Goal: Task Accomplishment & Management: Manage account settings

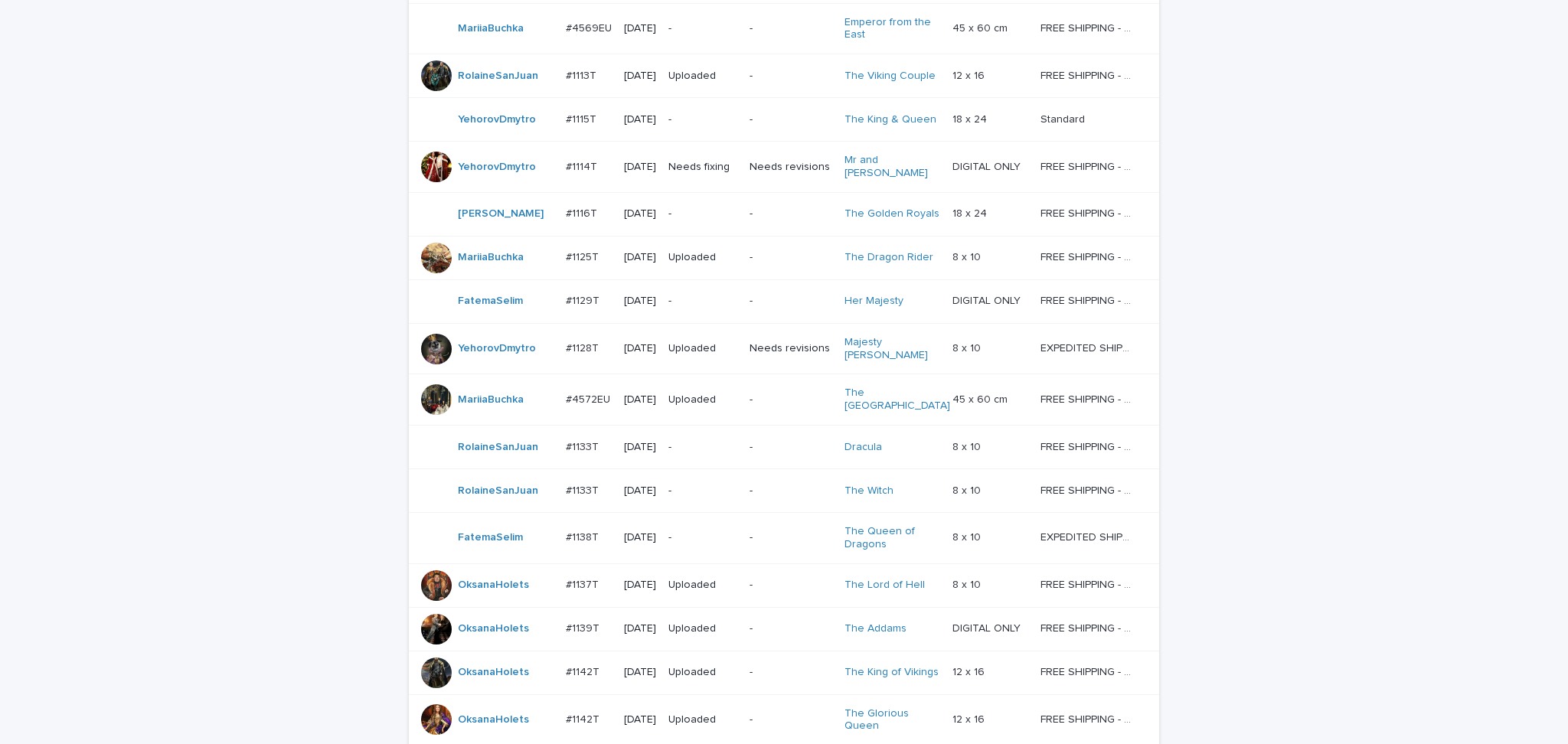
scroll to position [941, 0]
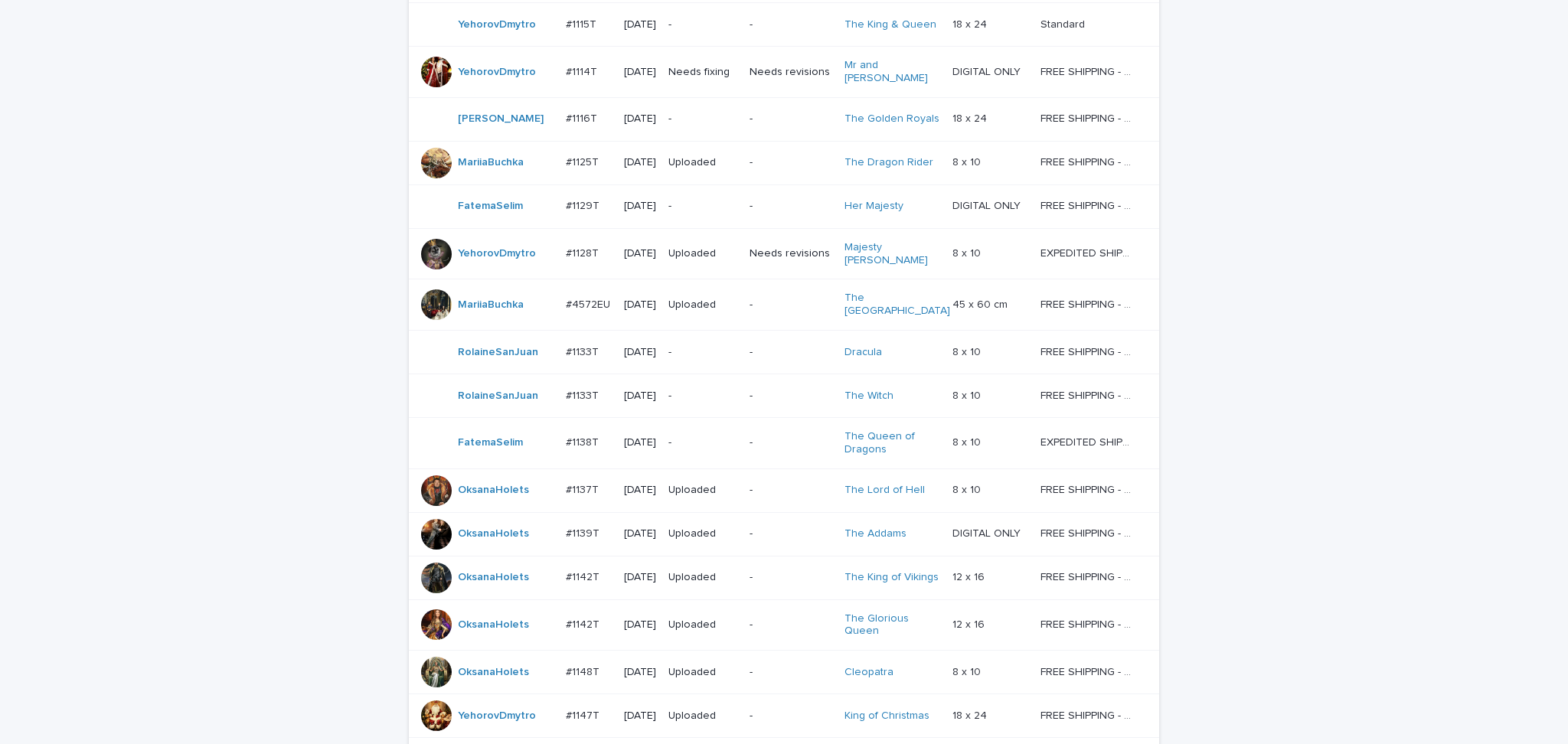
click at [0, 420] on div "Loading... Saving… Loading... Saving… Check Your Order Artist Name Date Design_…" at bounding box center [784, 105] width 1568 height 1613
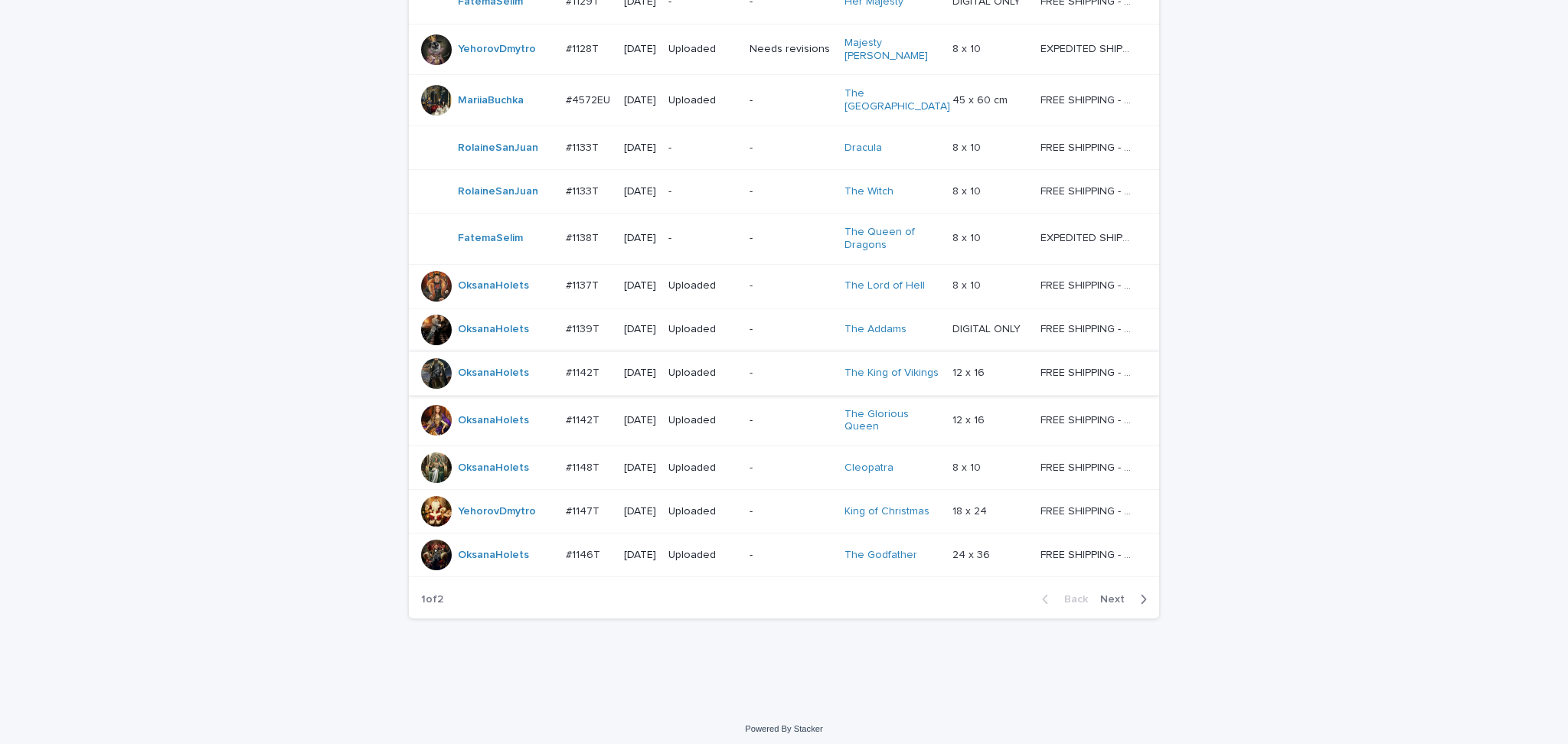
scroll to position [1043, 0]
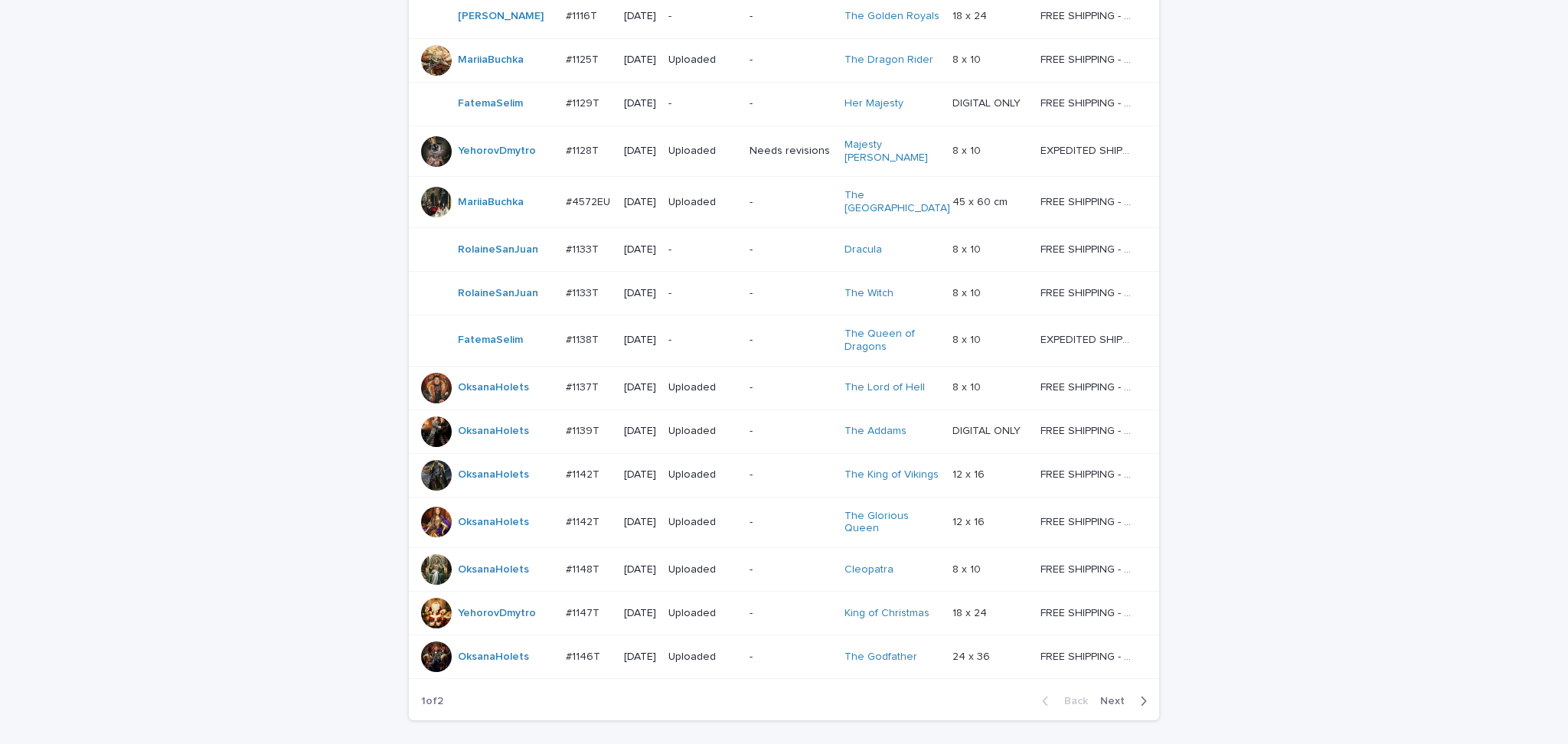
click at [74, 543] on div "Loading... Saving… Loading... Saving… Check Your Order Artist Name Date Design_…" at bounding box center [784, 3] width 1568 height 1613
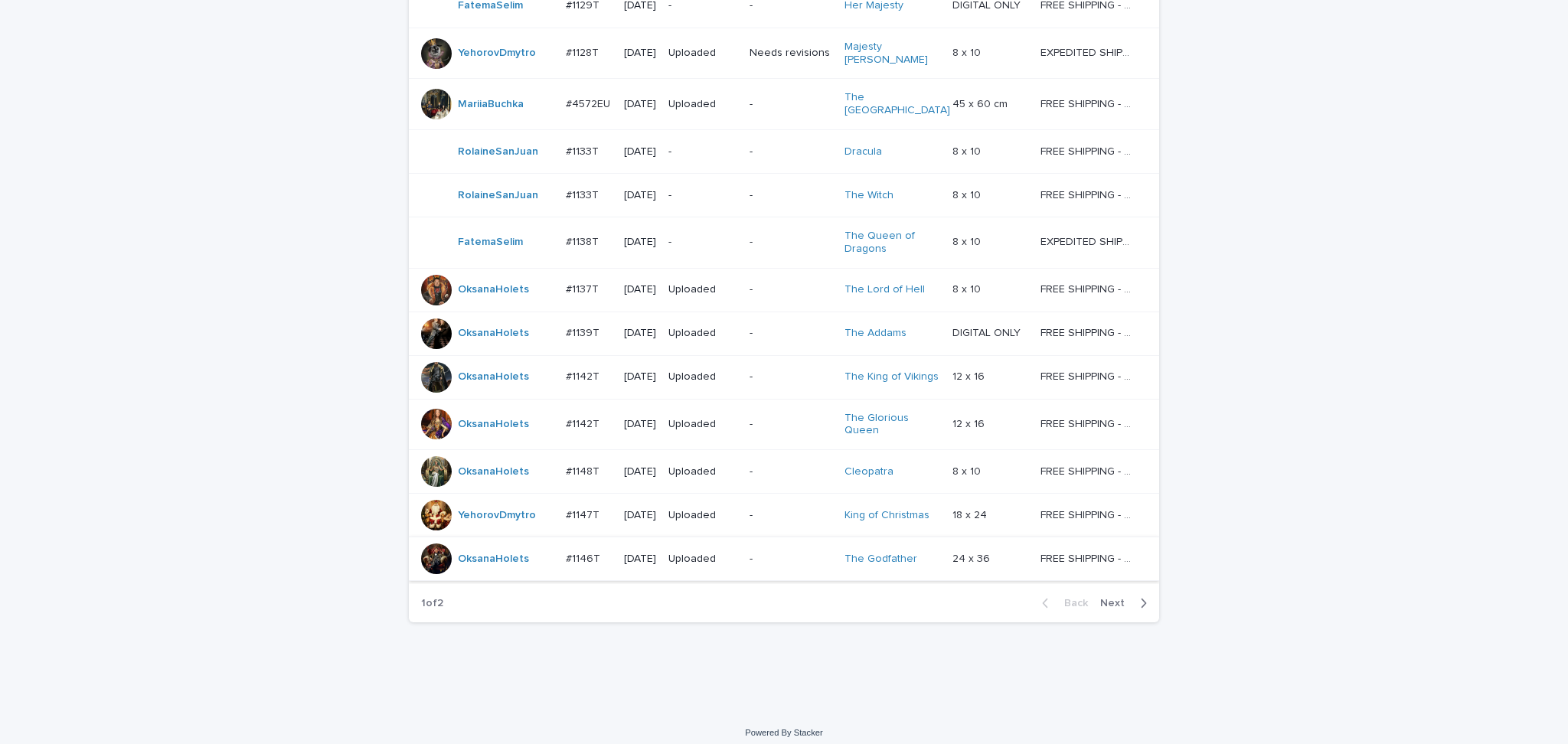
scroll to position [1153, 0]
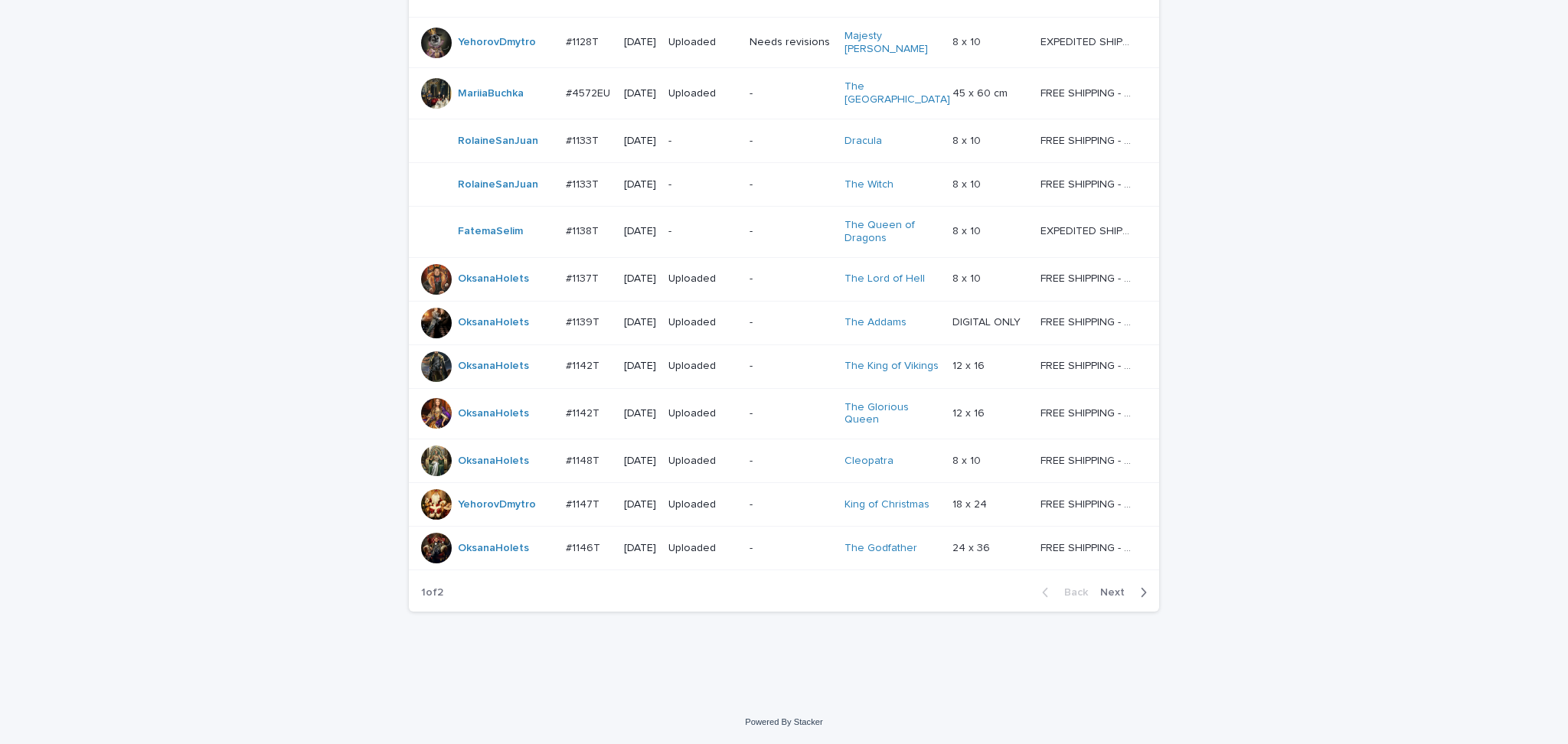
click at [1102, 598] on span "Next" at bounding box center [1117, 592] width 34 height 11
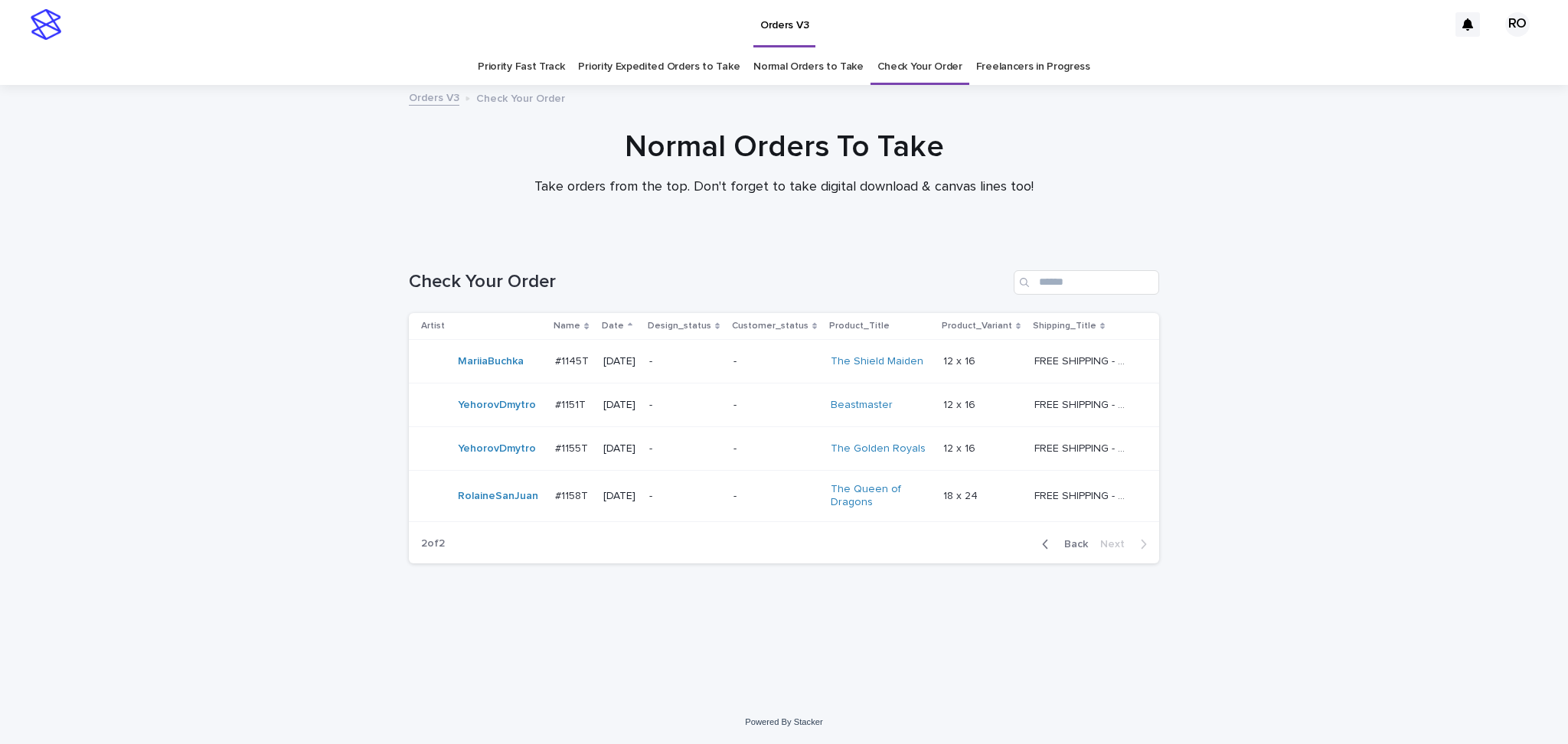
click at [768, 503] on p "-" at bounding box center [776, 496] width 86 height 13
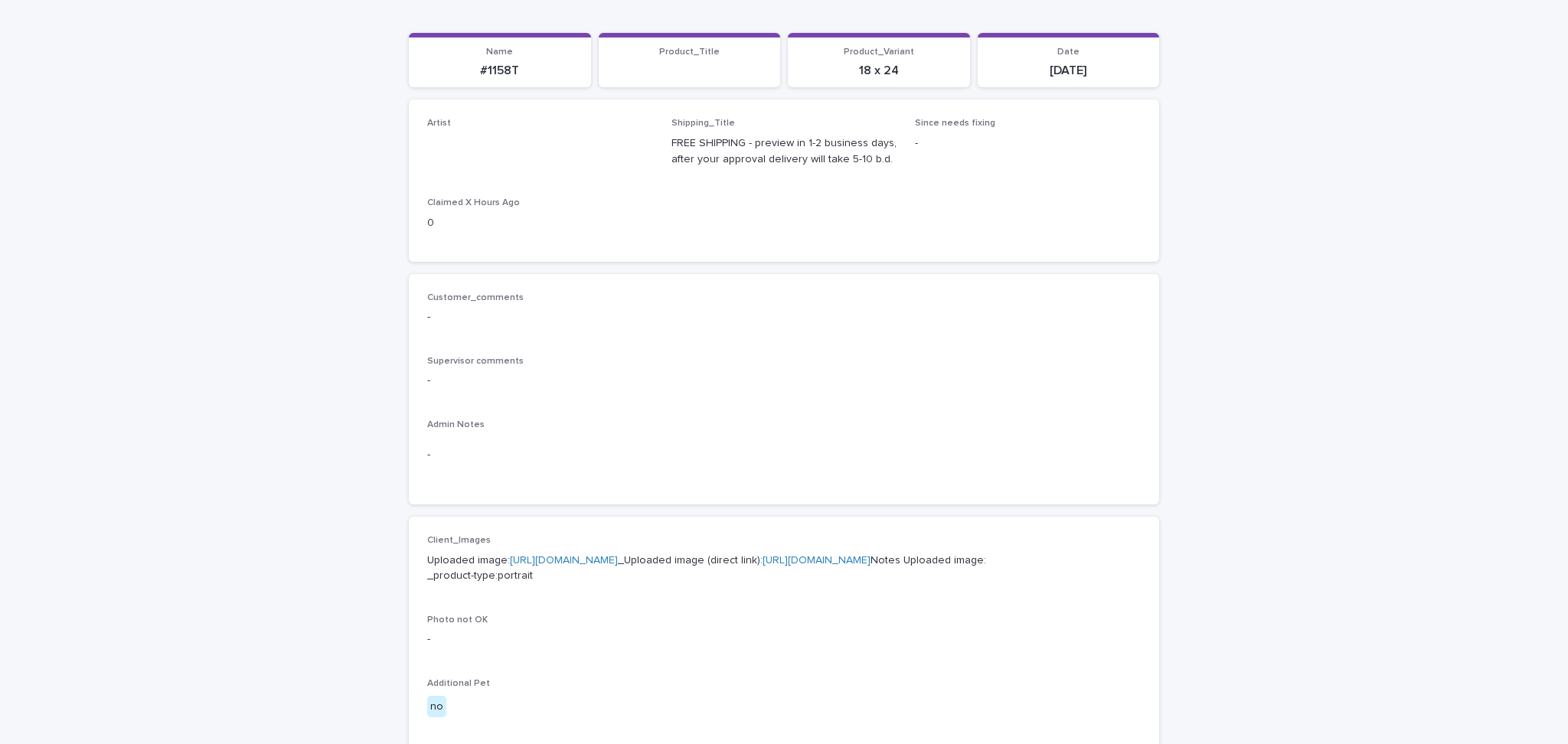
scroll to position [510, 0]
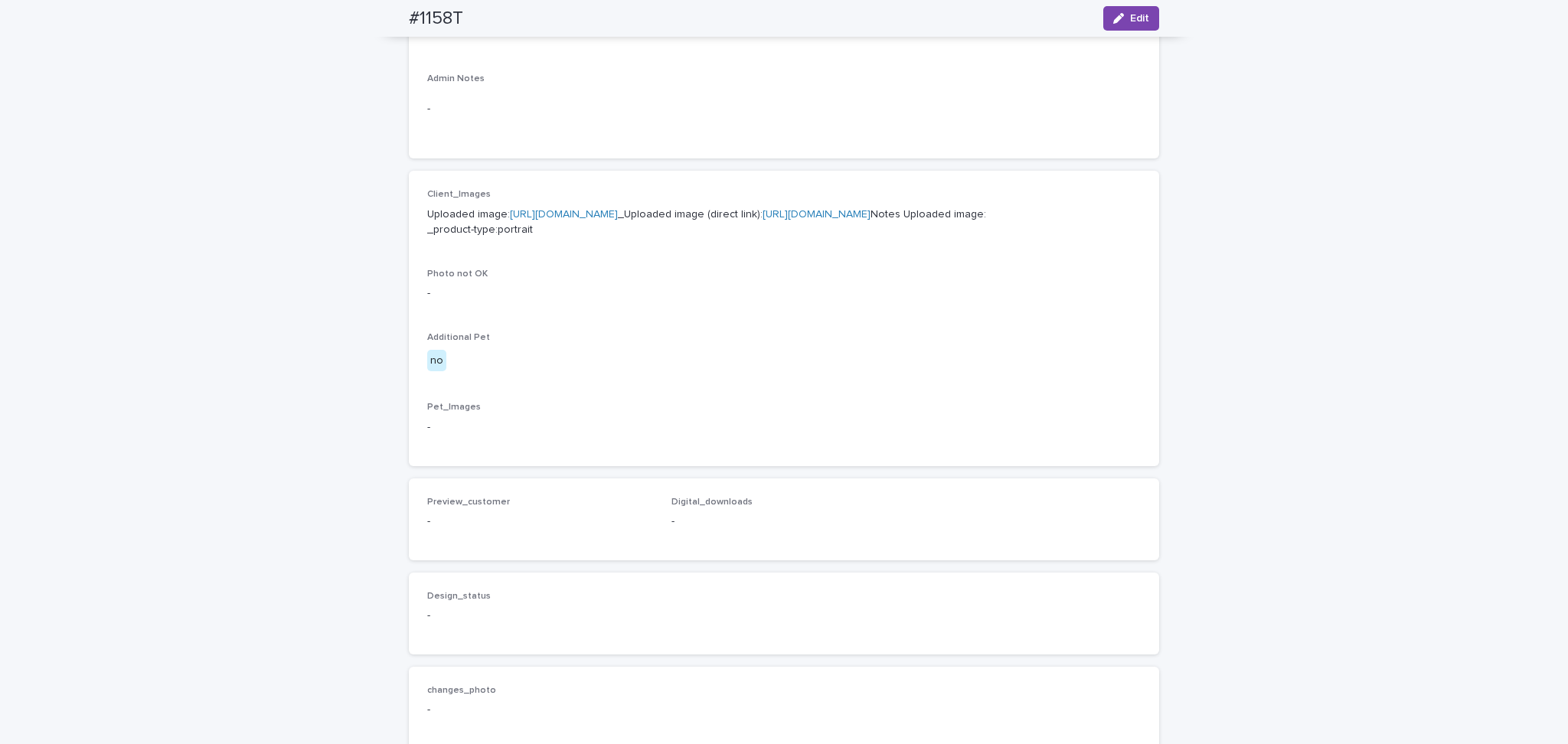
click at [581, 203] on div "Uploaded image: [URL][DOMAIN_NAME] _Uploaded image (direct link): [URL][DOMAIN_…" at bounding box center [784, 220] width 714 height 35
click at [571, 209] on link "[URL][DOMAIN_NAME]" at bounding box center [564, 214] width 108 height 11
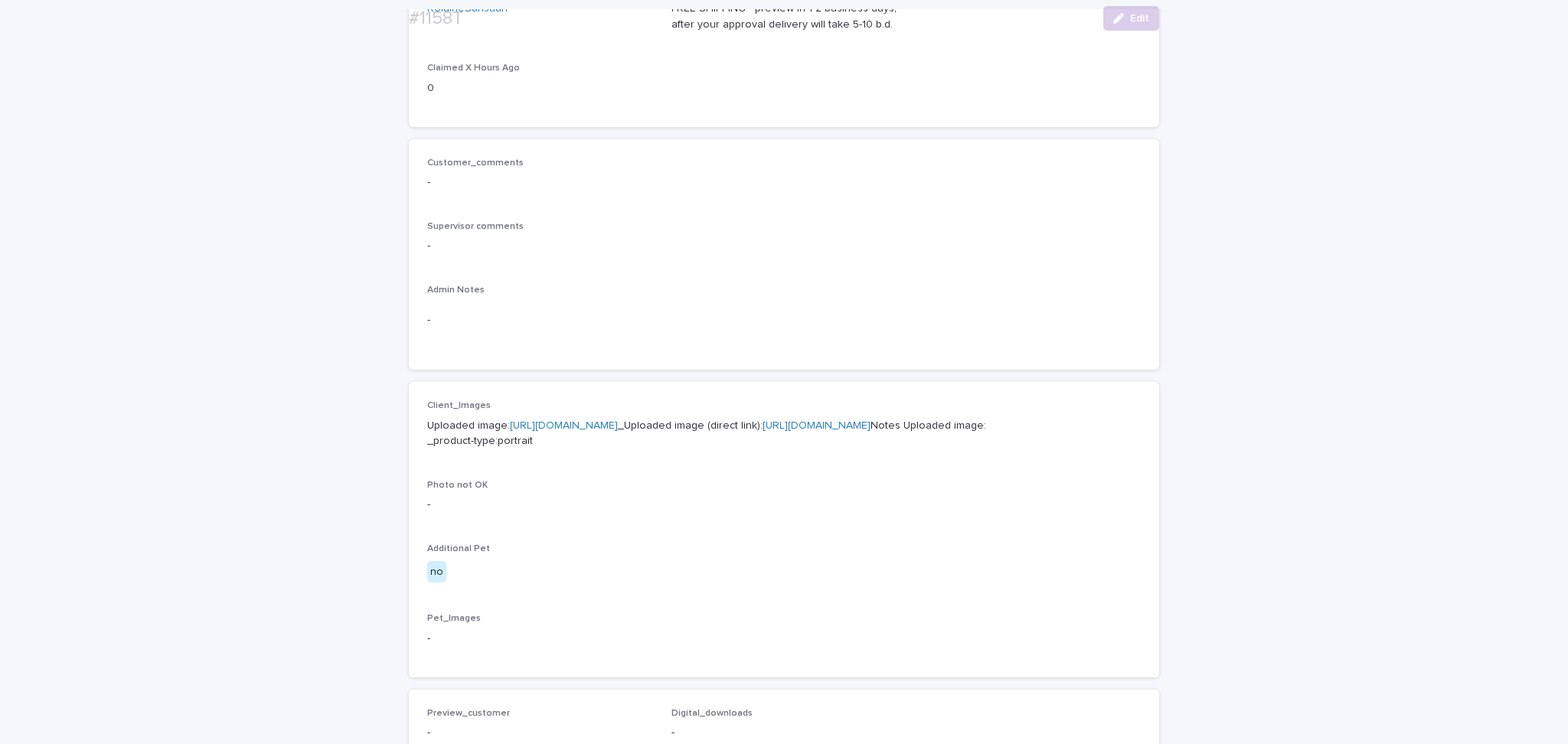
scroll to position [307, 0]
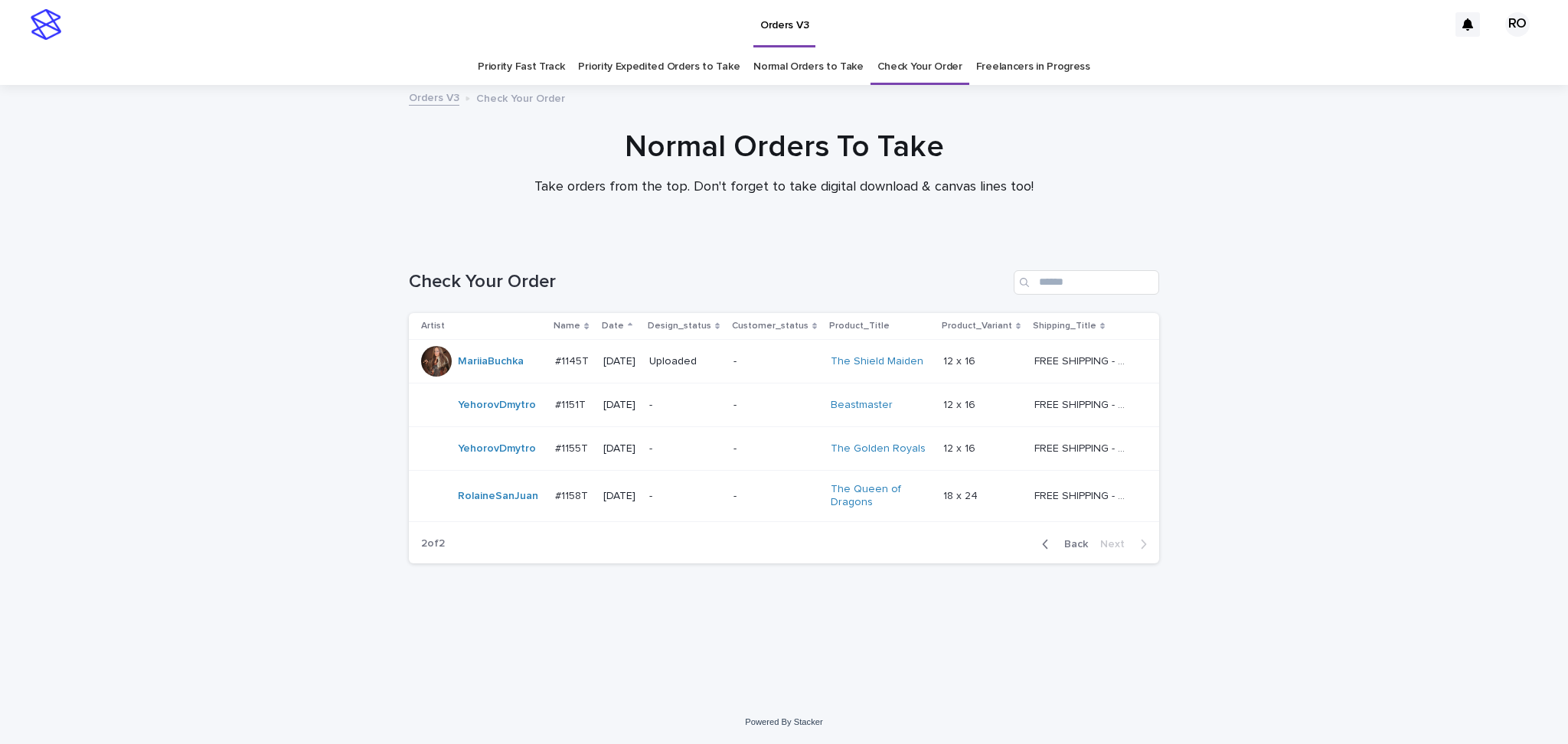
click at [1068, 547] on span "Back" at bounding box center [1072, 544] width 33 height 11
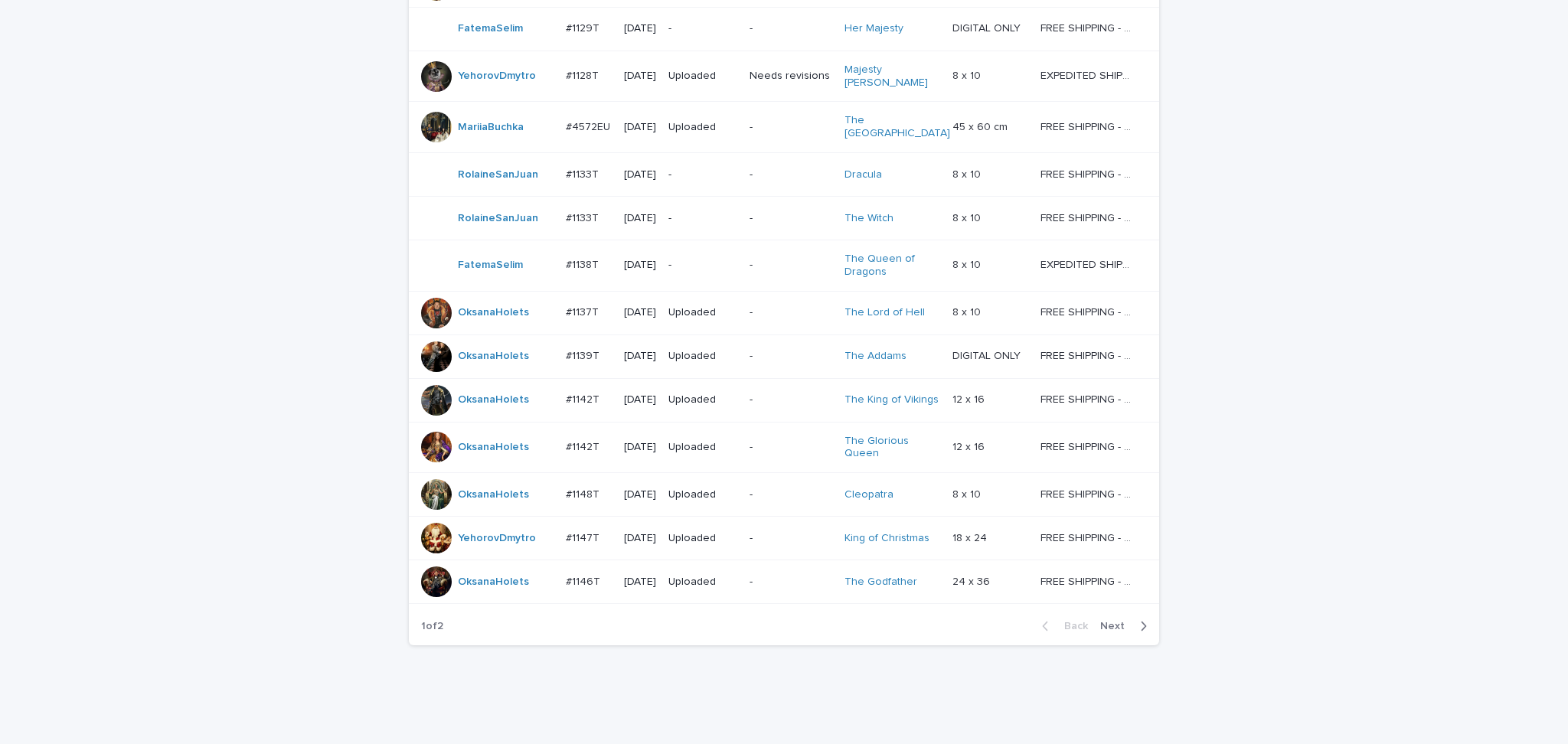
scroll to position [1122, 0]
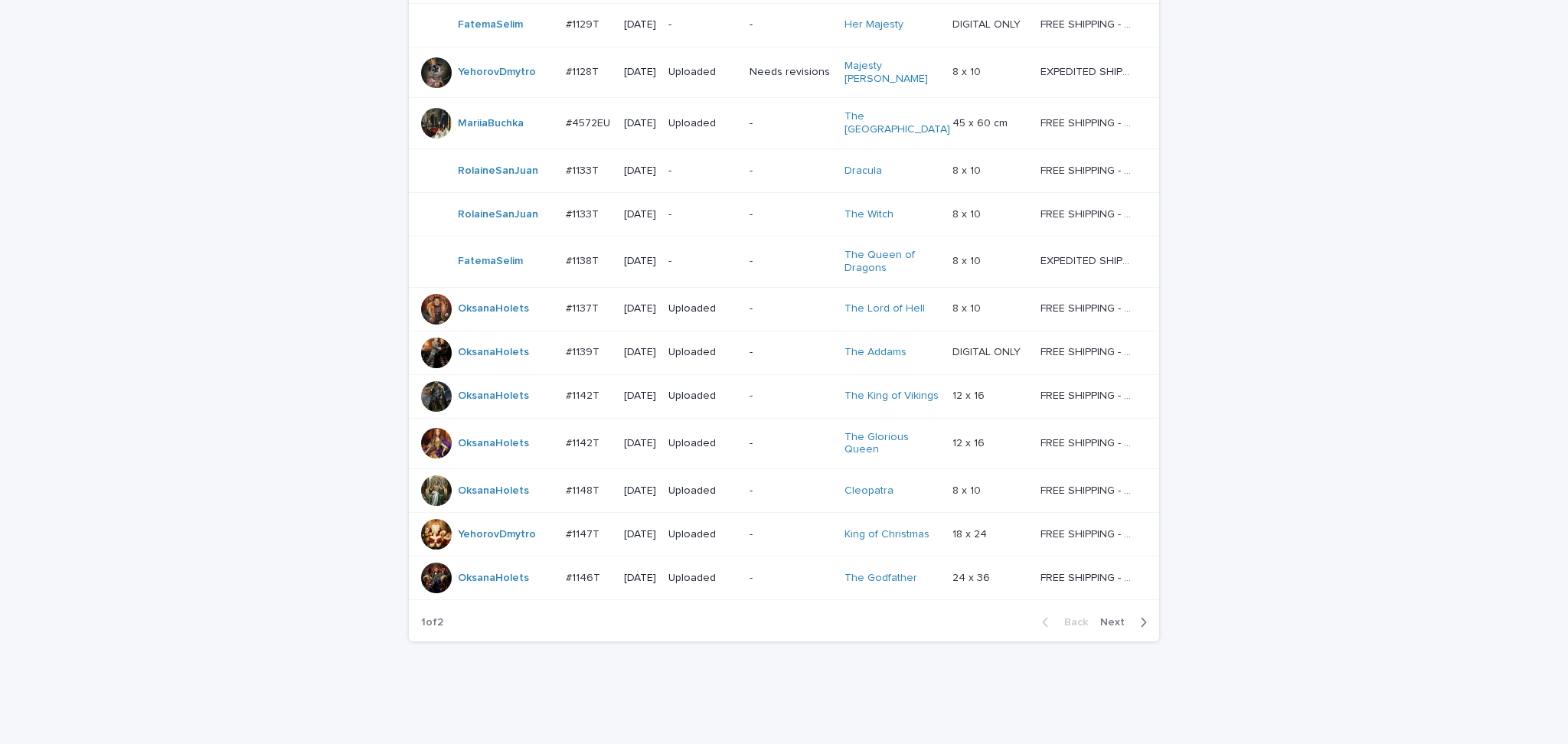
click at [798, 164] on p "-" at bounding box center [790, 171] width 82 height 13
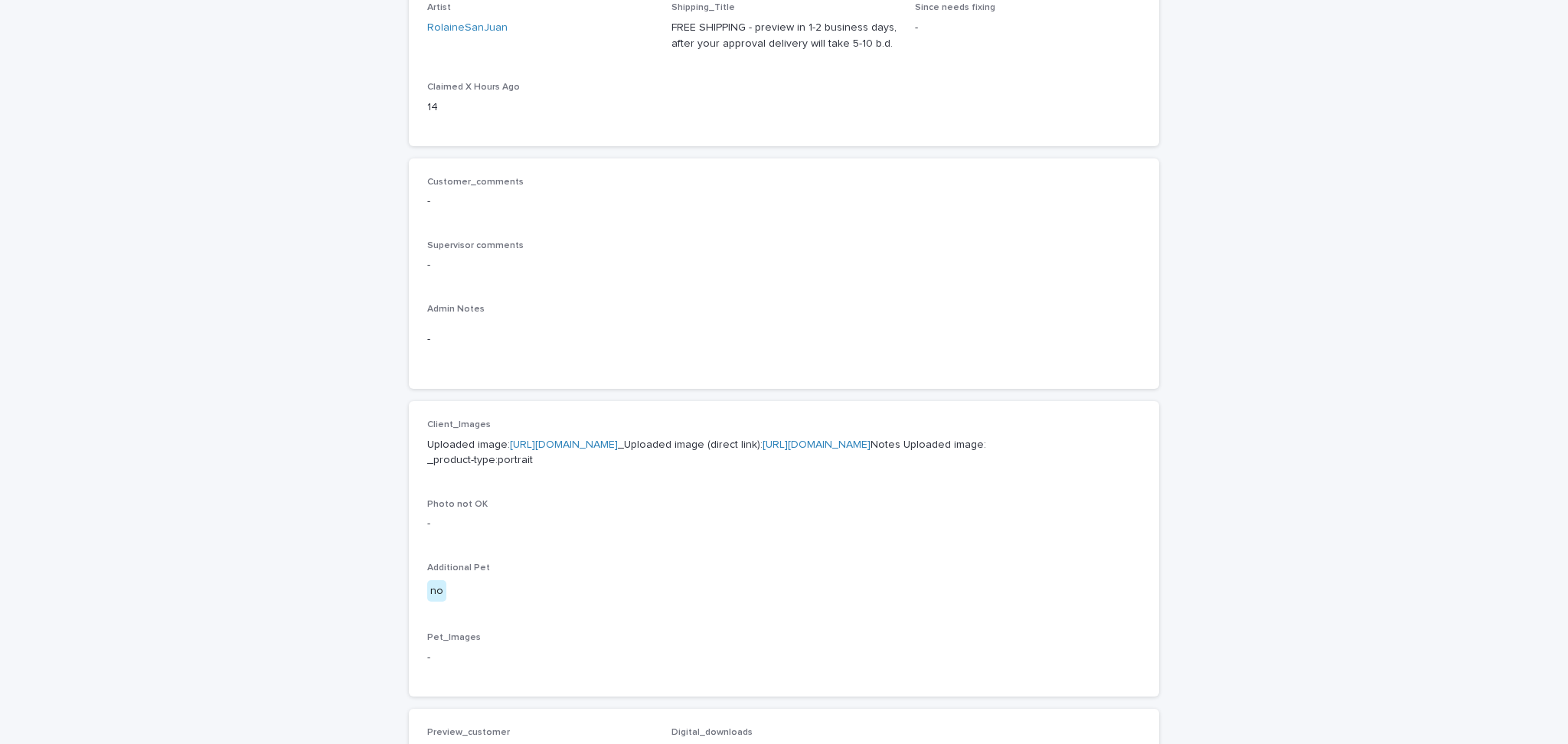
scroll to position [307, 0]
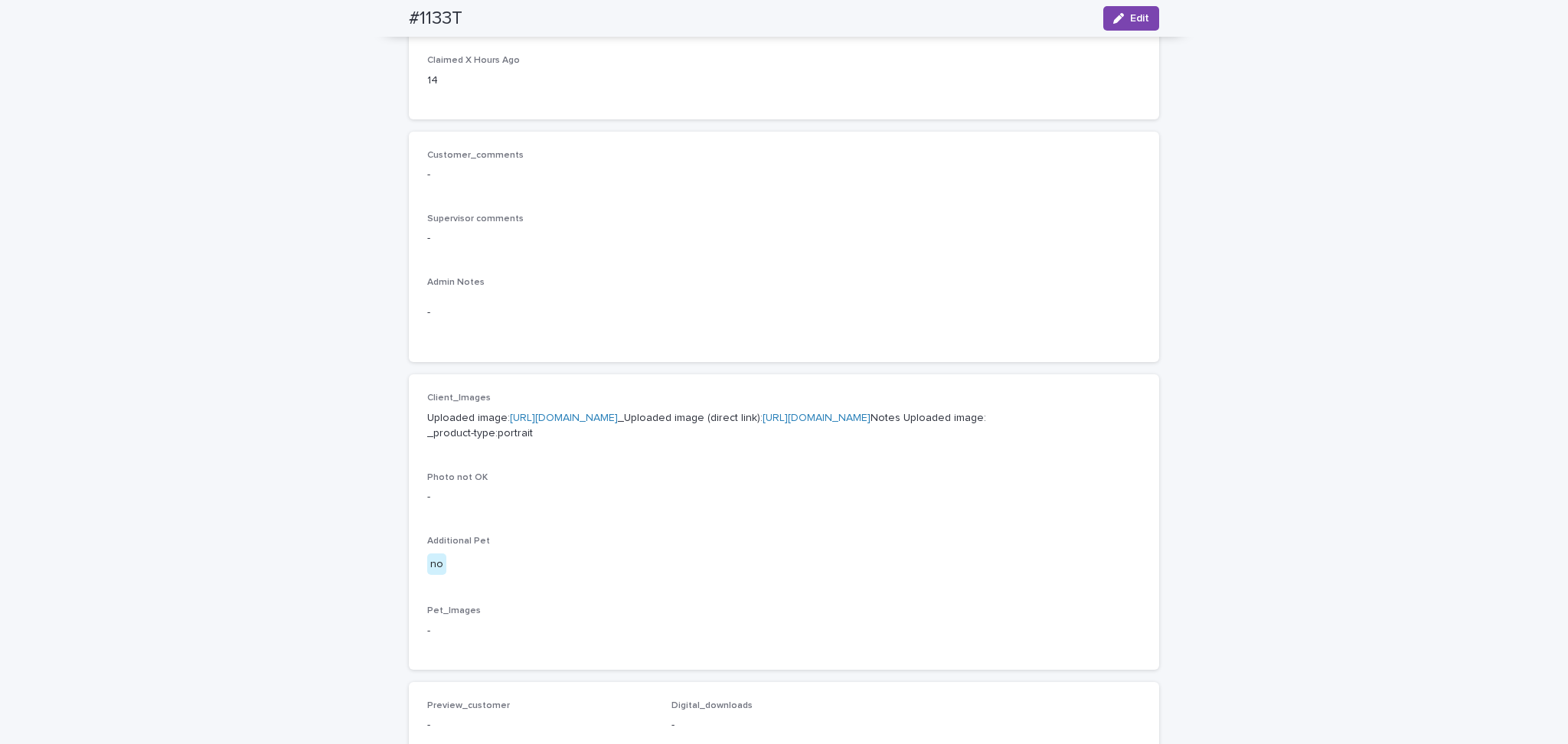
click at [618, 417] on link "[URL][DOMAIN_NAME]" at bounding box center [564, 418] width 108 height 11
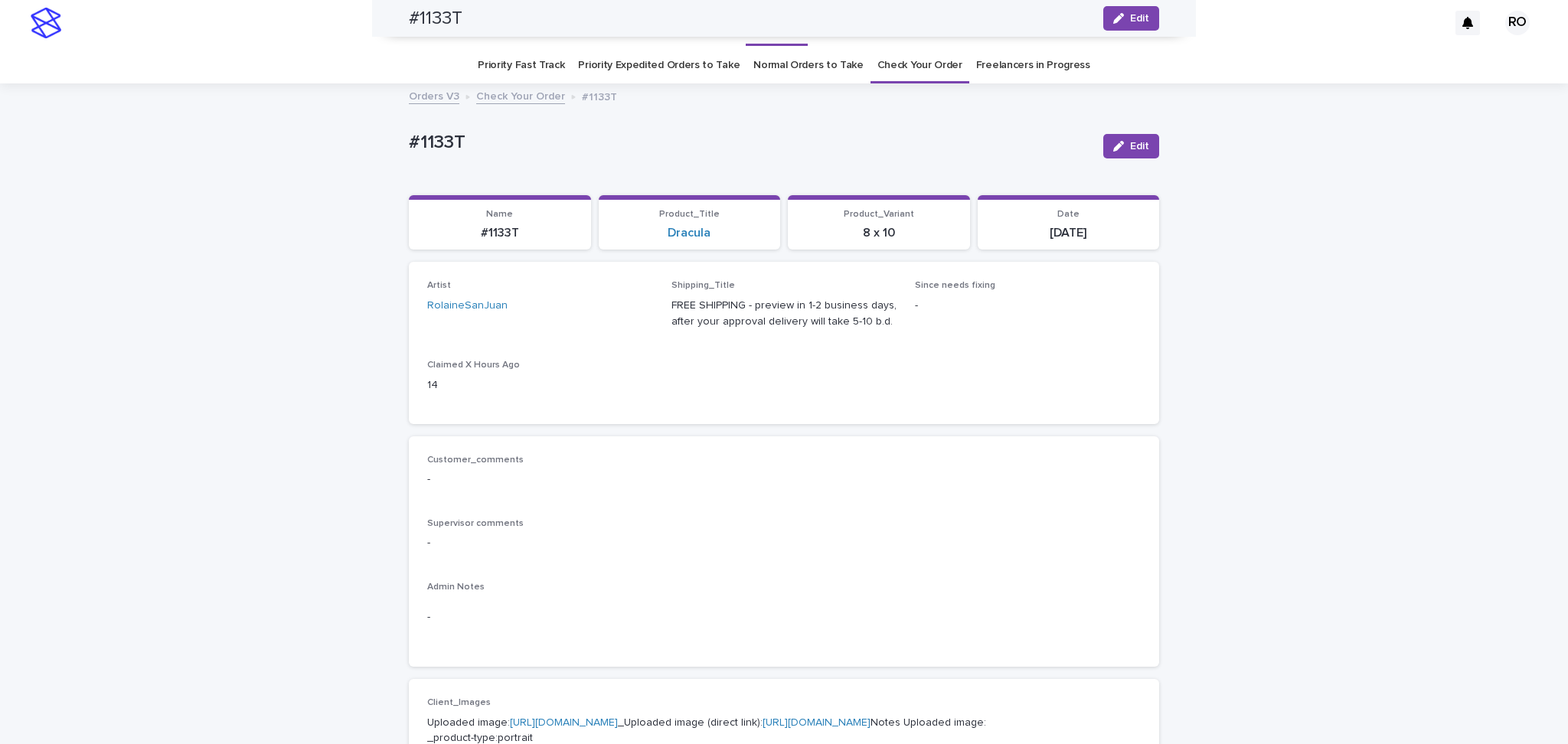
scroll to position [0, 0]
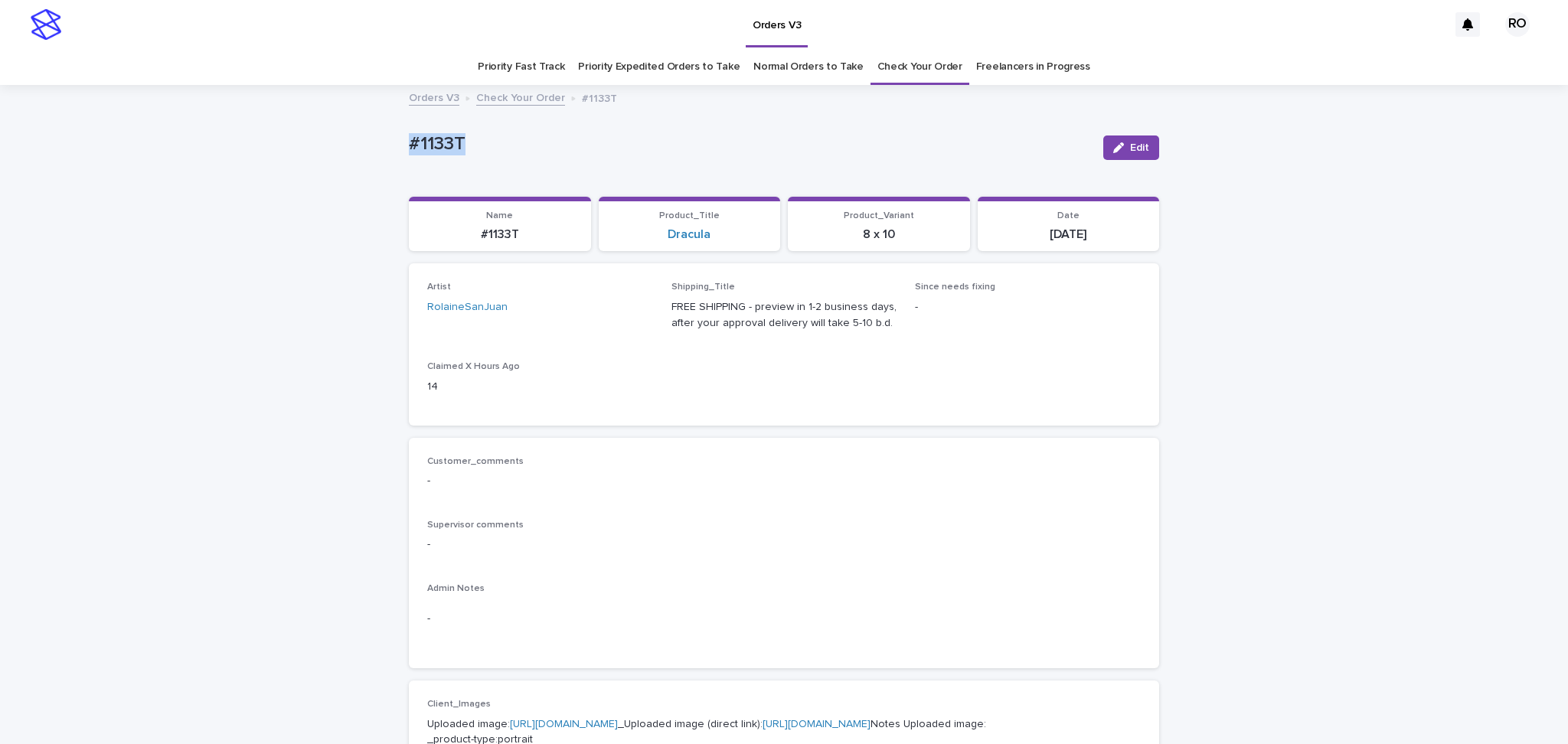
drag, startPoint x: 389, startPoint y: 151, endPoint x: 480, endPoint y: 144, distance: 91.3
copy p "#1133T"
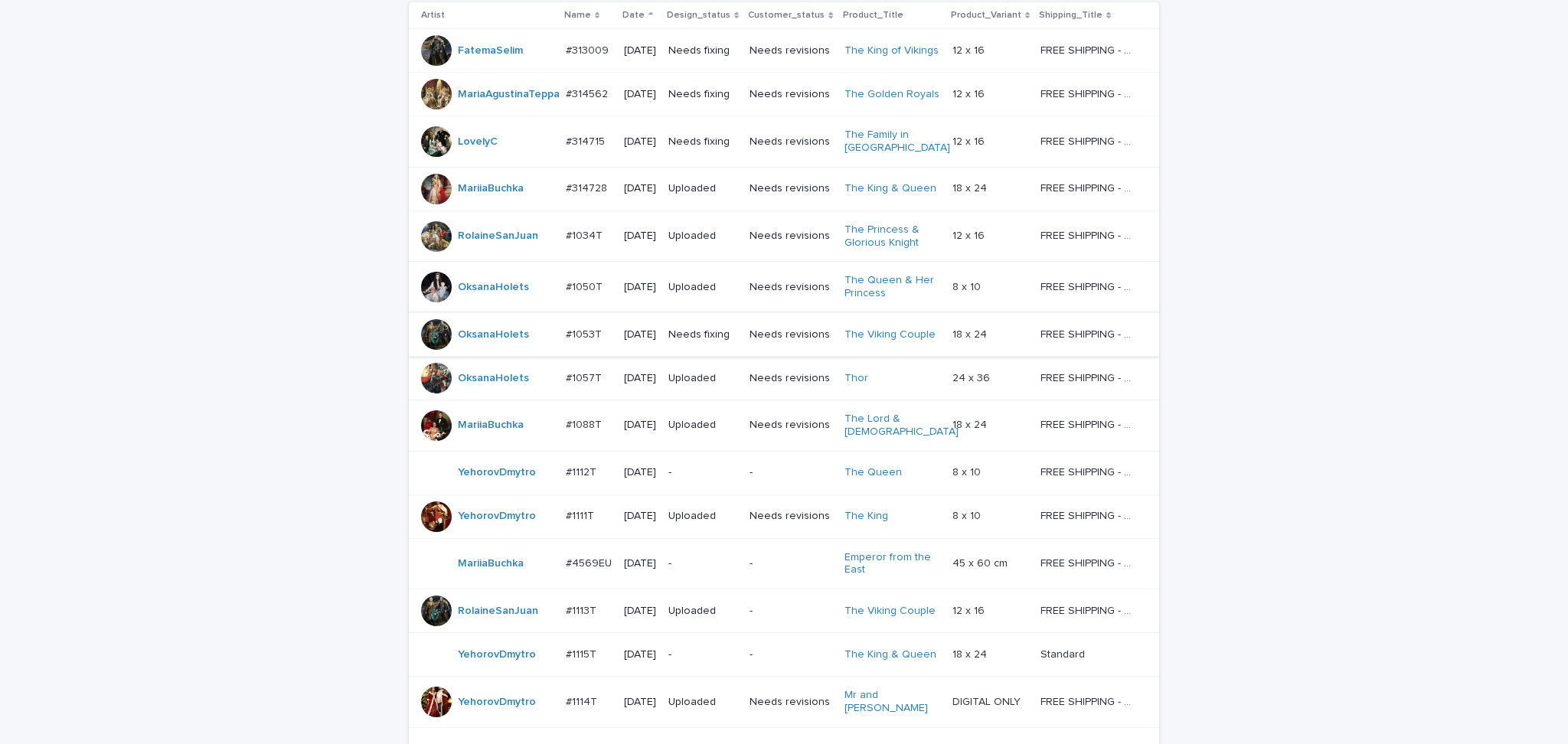
scroll to position [307, 0]
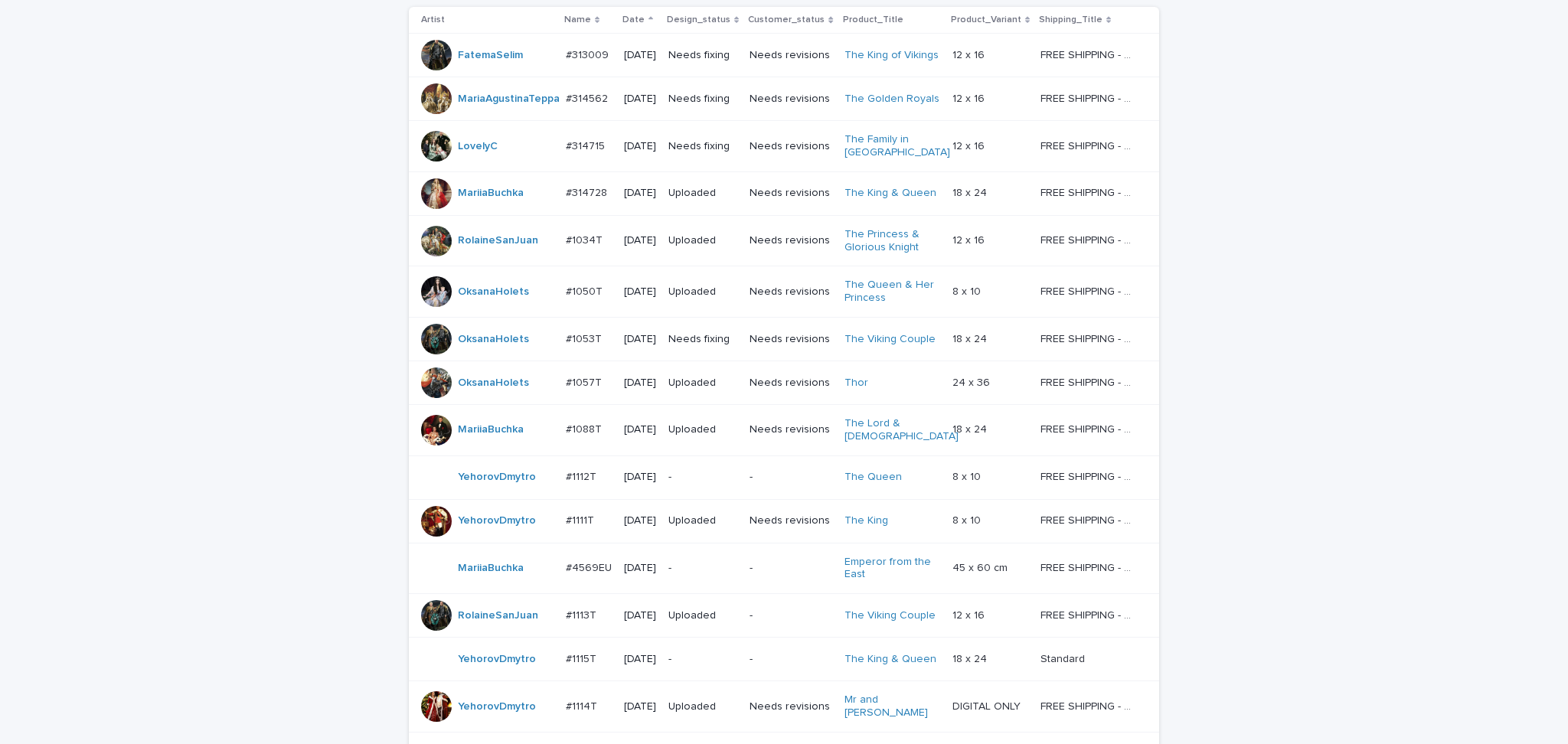
click at [738, 253] on div "Uploaded" at bounding box center [703, 240] width 69 height 25
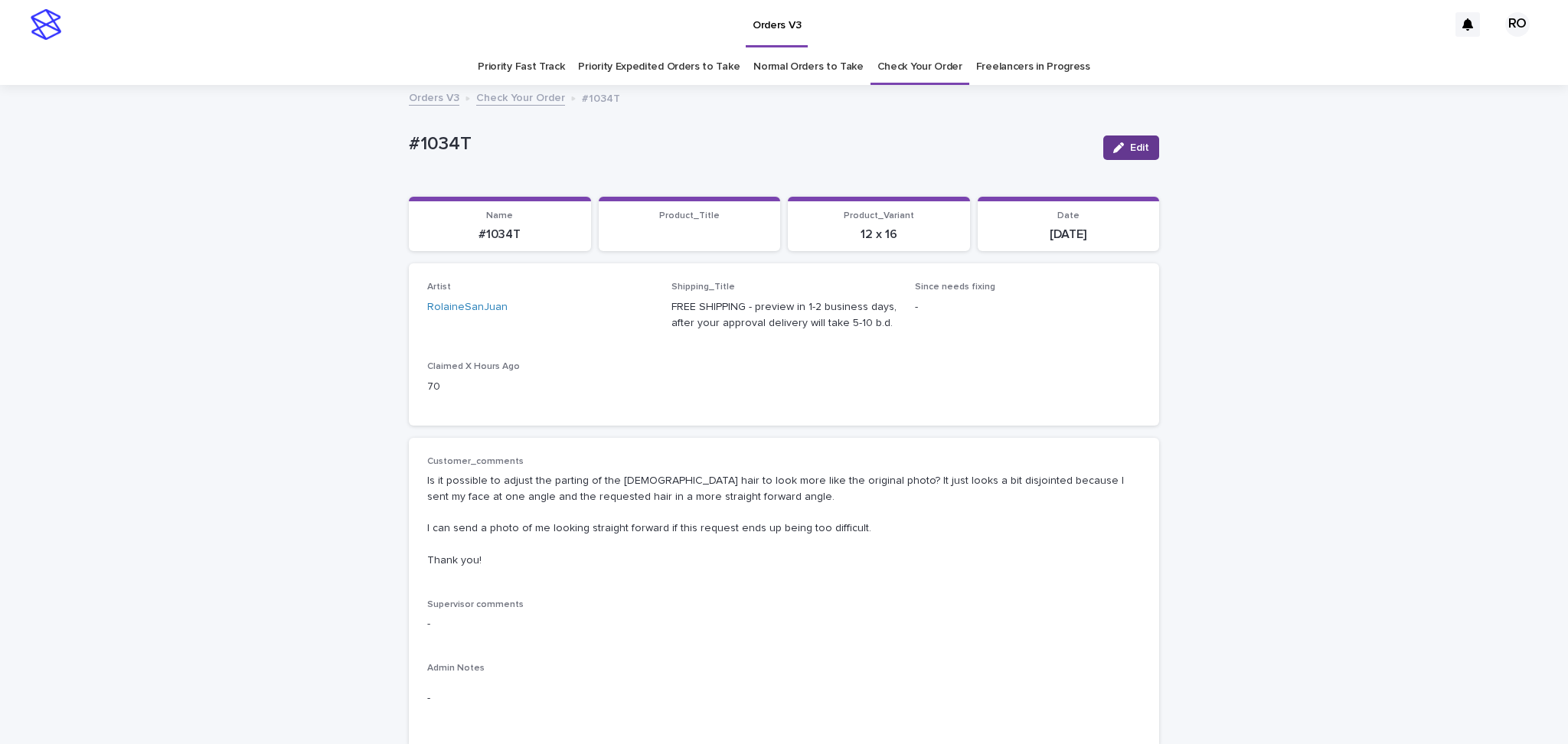
click at [1116, 146] on icon "button" at bounding box center [1119, 148] width 11 height 11
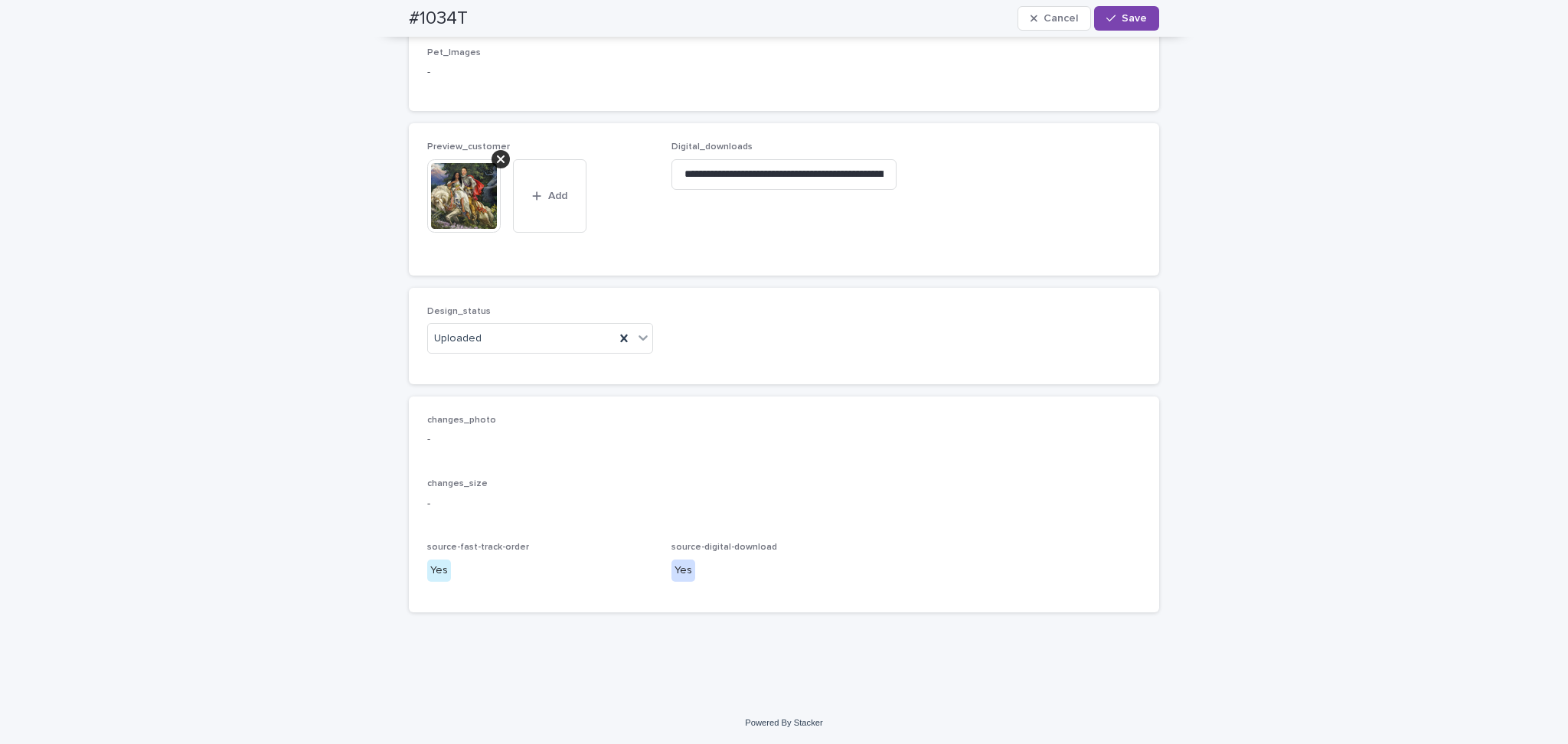
scroll to position [1243, 0]
click at [524, 344] on div "Uploaded" at bounding box center [522, 339] width 187 height 25
click at [514, 427] on div "Supervisor approved" at bounding box center [532, 423] width 224 height 27
click at [1143, 23] on button "Save" at bounding box center [1127, 18] width 65 height 24
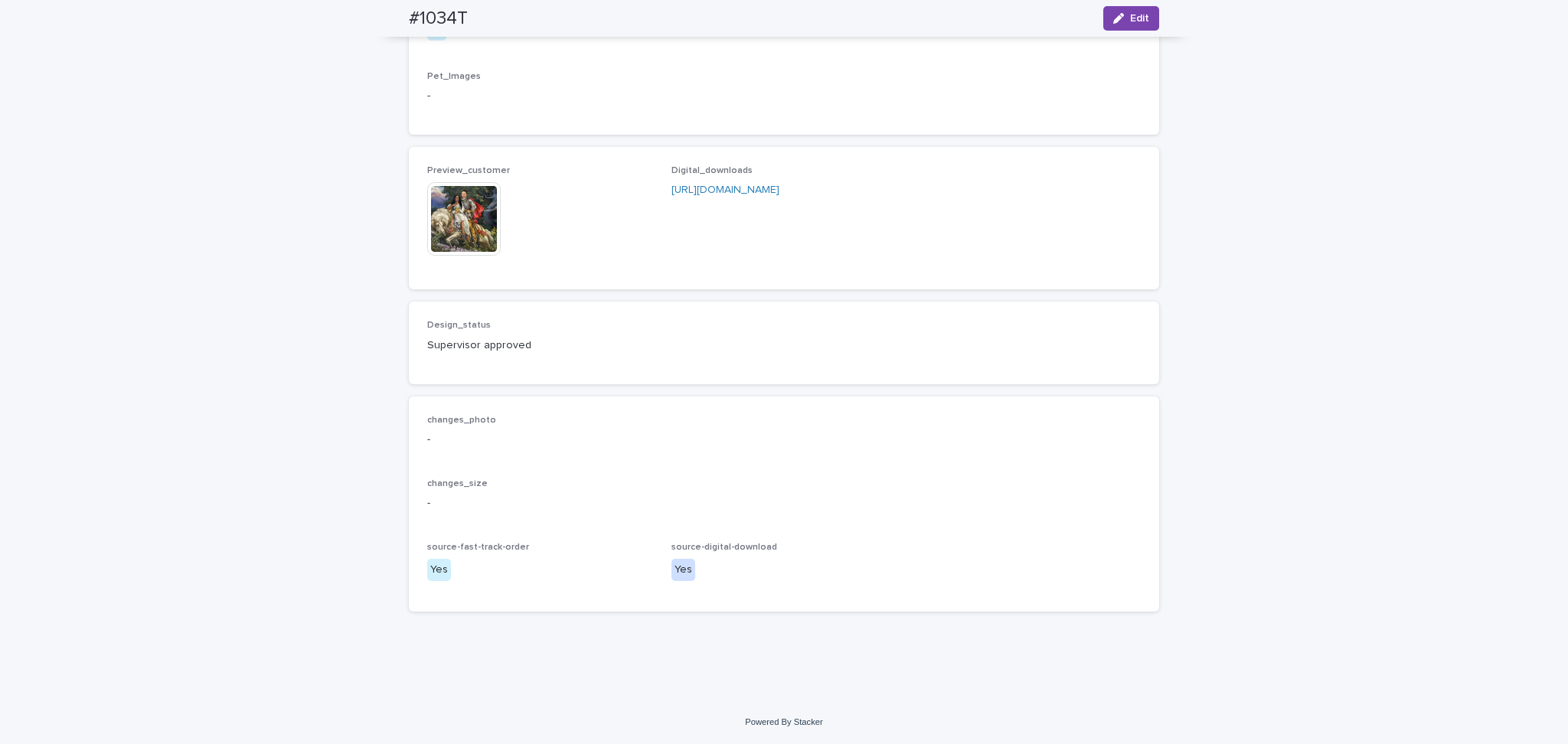
scroll to position [1205, 0]
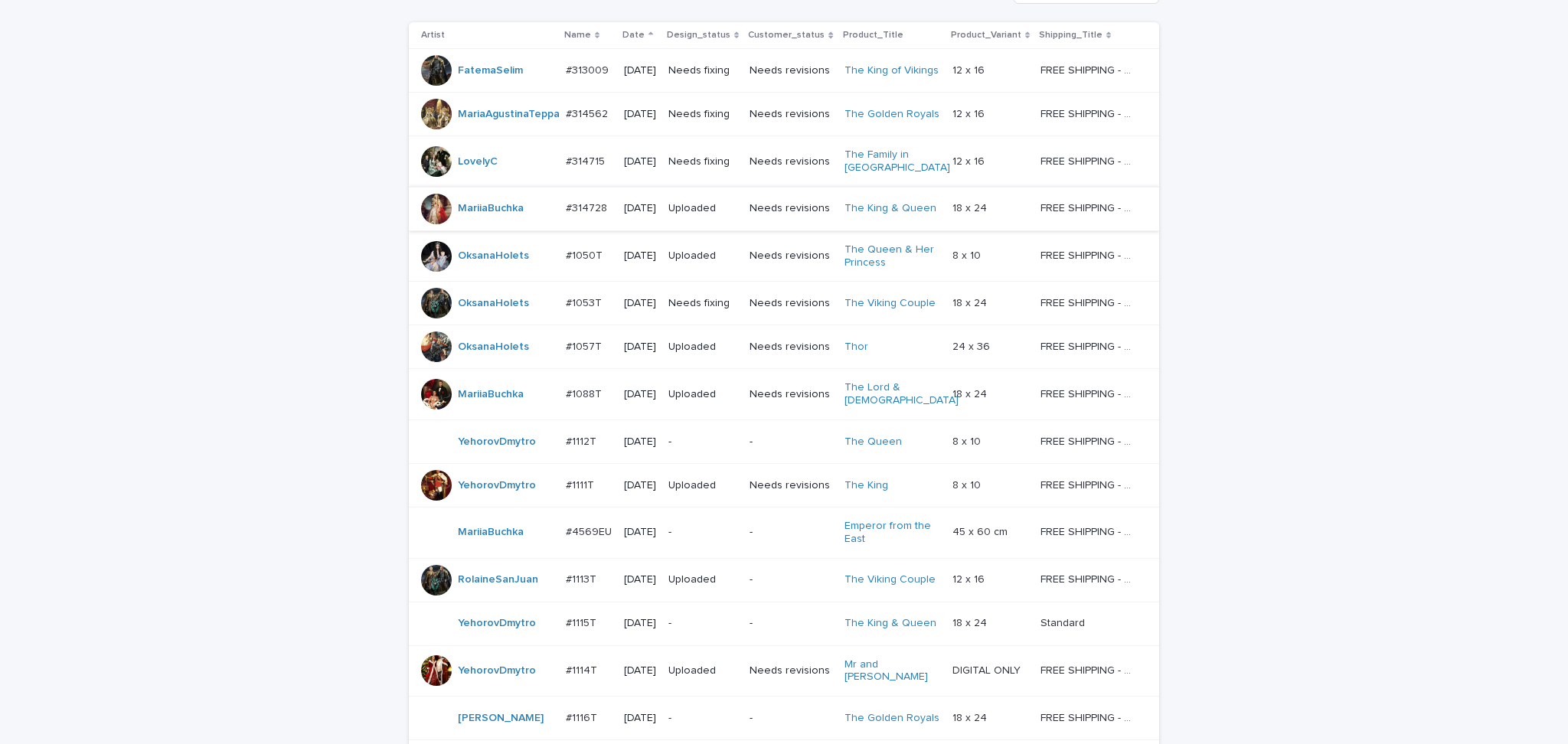
scroll to position [479, 0]
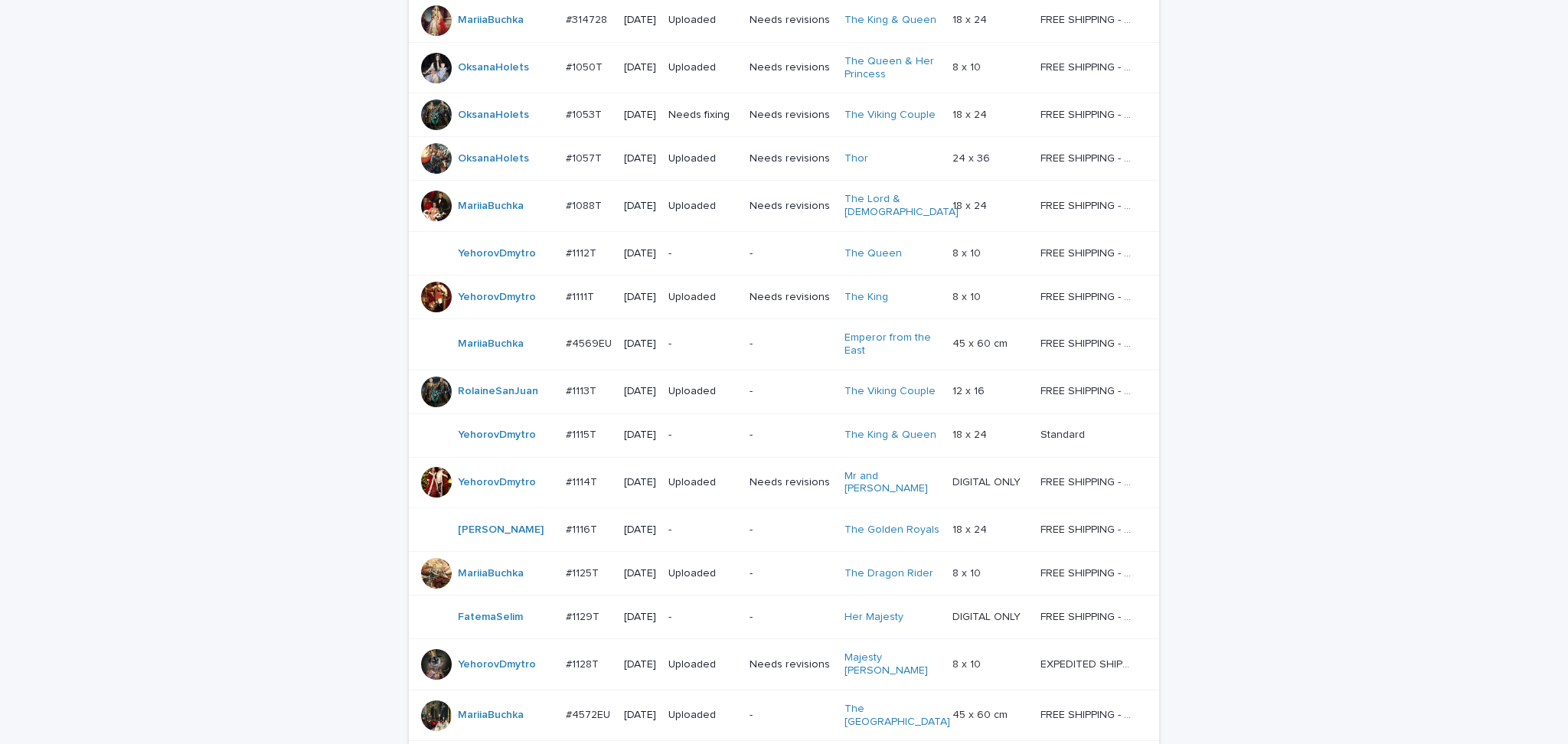
click at [773, 405] on div "-" at bounding box center [790, 392] width 82 height 25
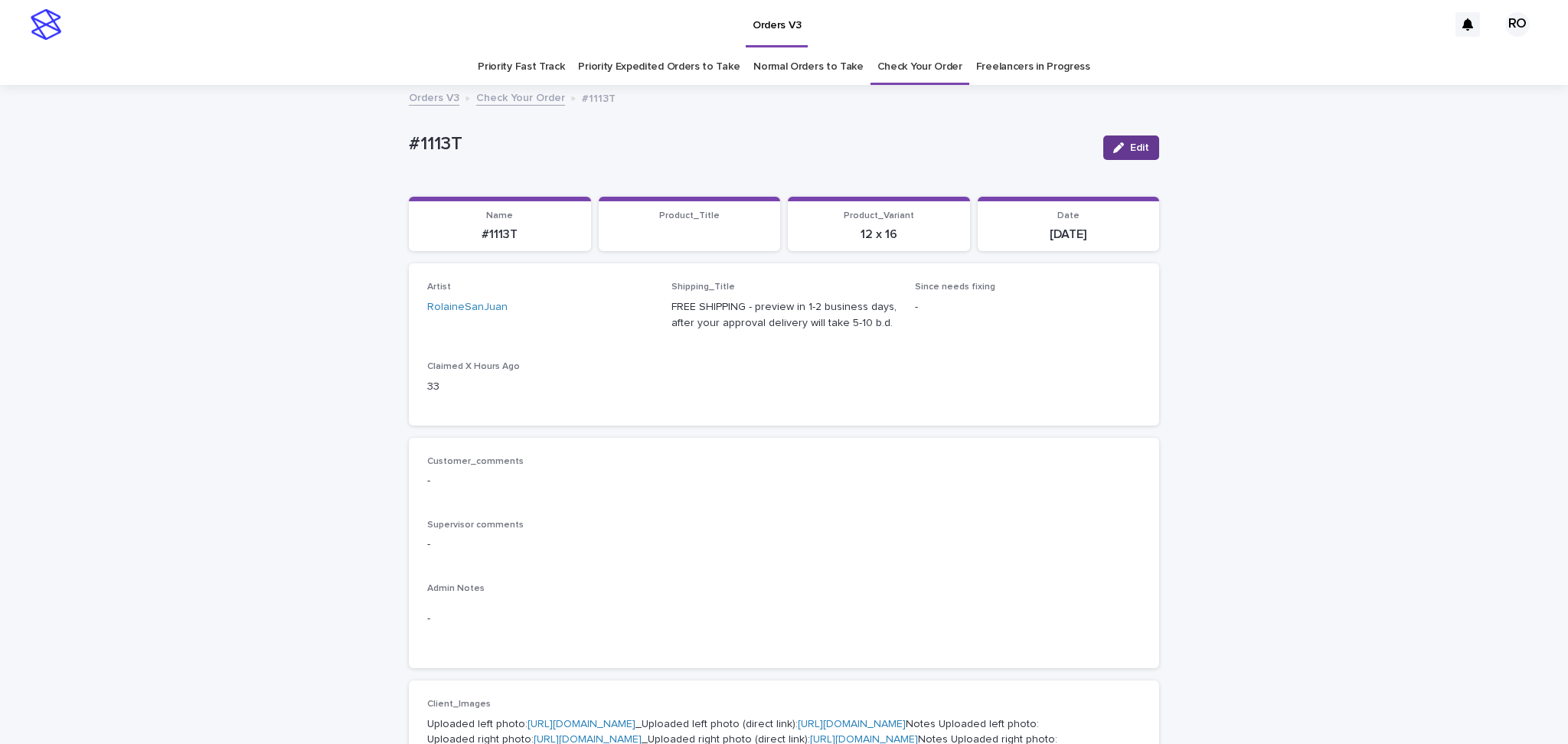
click at [1122, 137] on button "Edit" at bounding box center [1132, 147] width 56 height 24
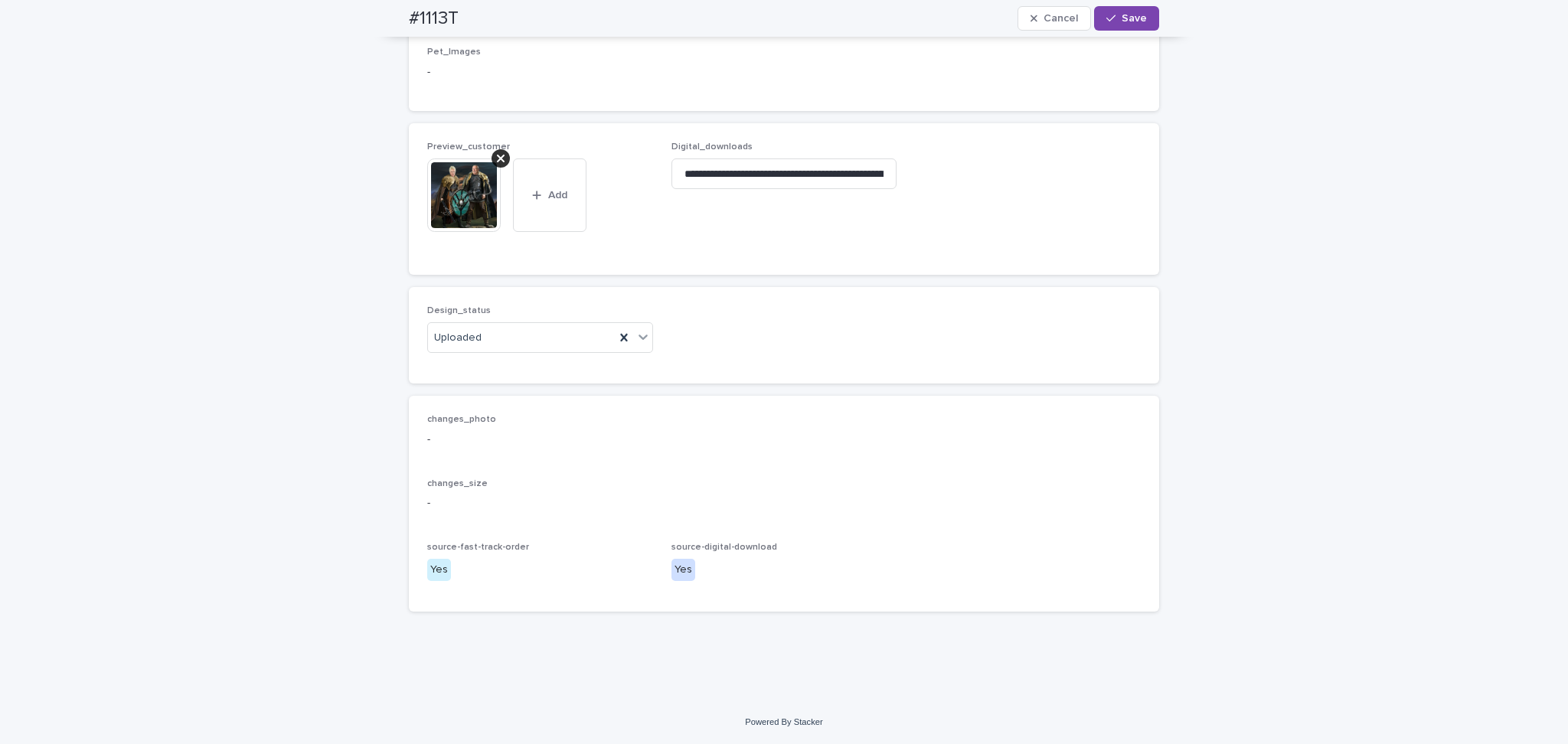
scroll to position [1054, 0]
click at [542, 341] on div "Uploaded" at bounding box center [522, 338] width 187 height 25
click at [509, 421] on div "Supervisor approved" at bounding box center [532, 422] width 224 height 27
click at [1111, 19] on div "button" at bounding box center [1113, 18] width 15 height 11
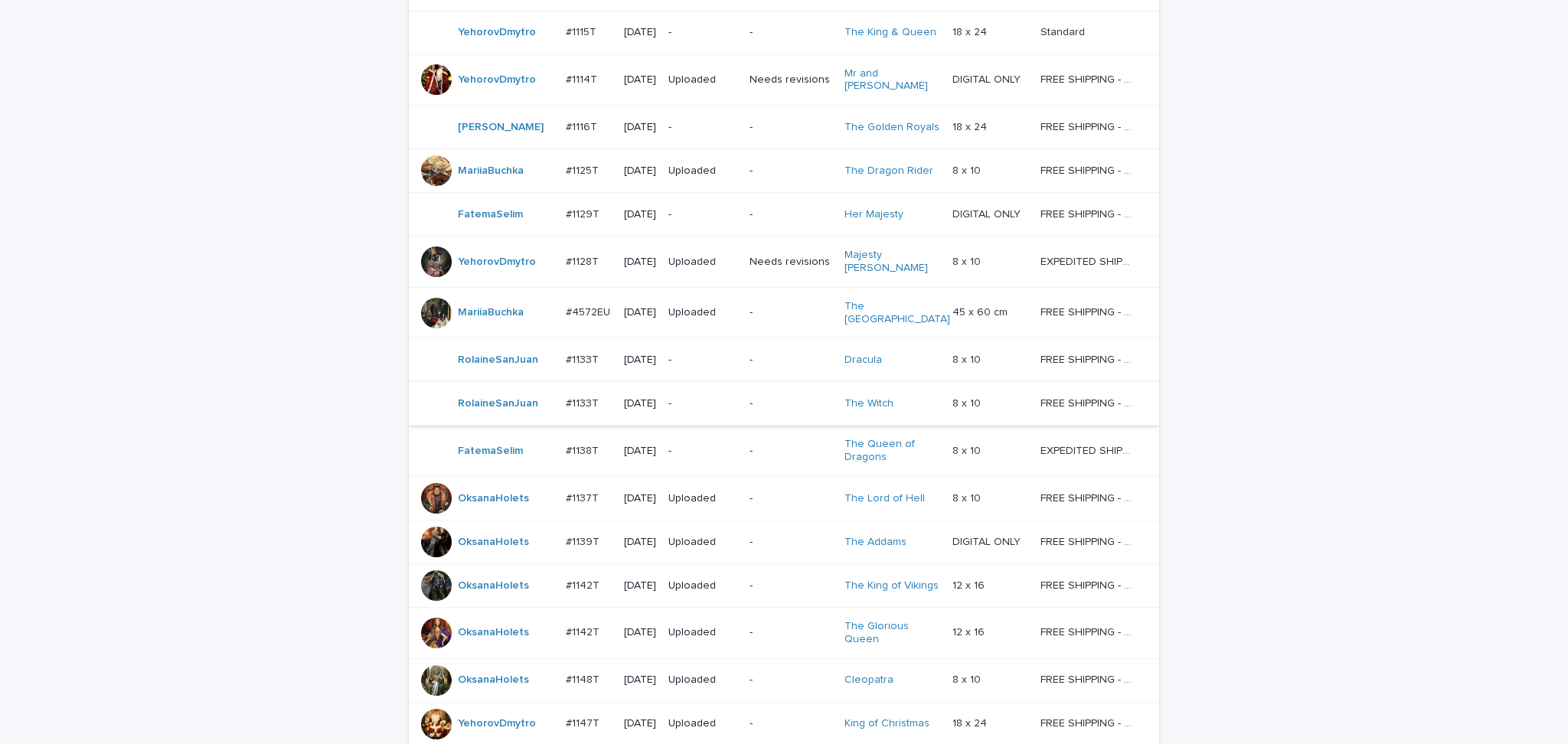
scroll to position [839, 0]
click at [725, 354] on p "-" at bounding box center [703, 359] width 69 height 13
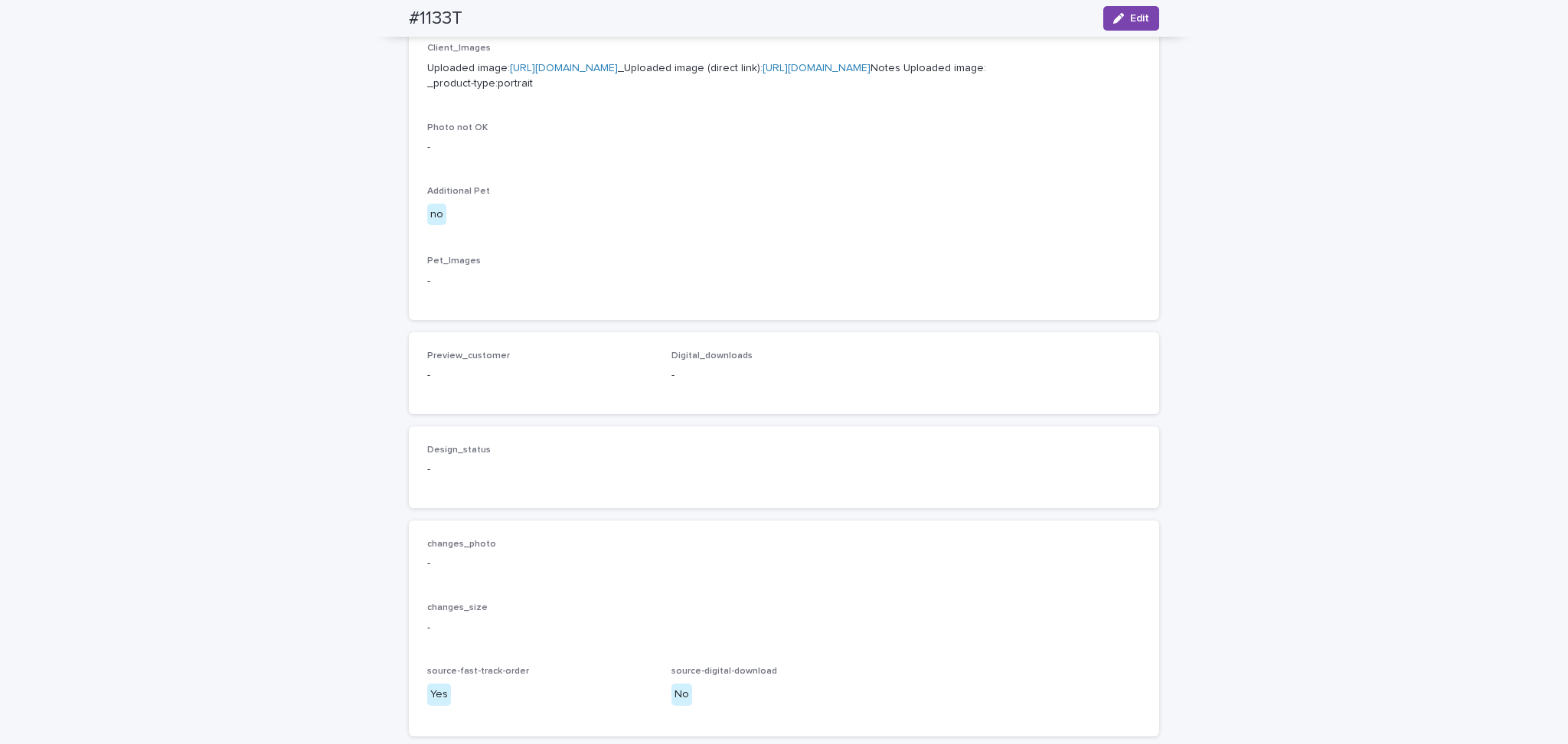
scroll to position [859, 0]
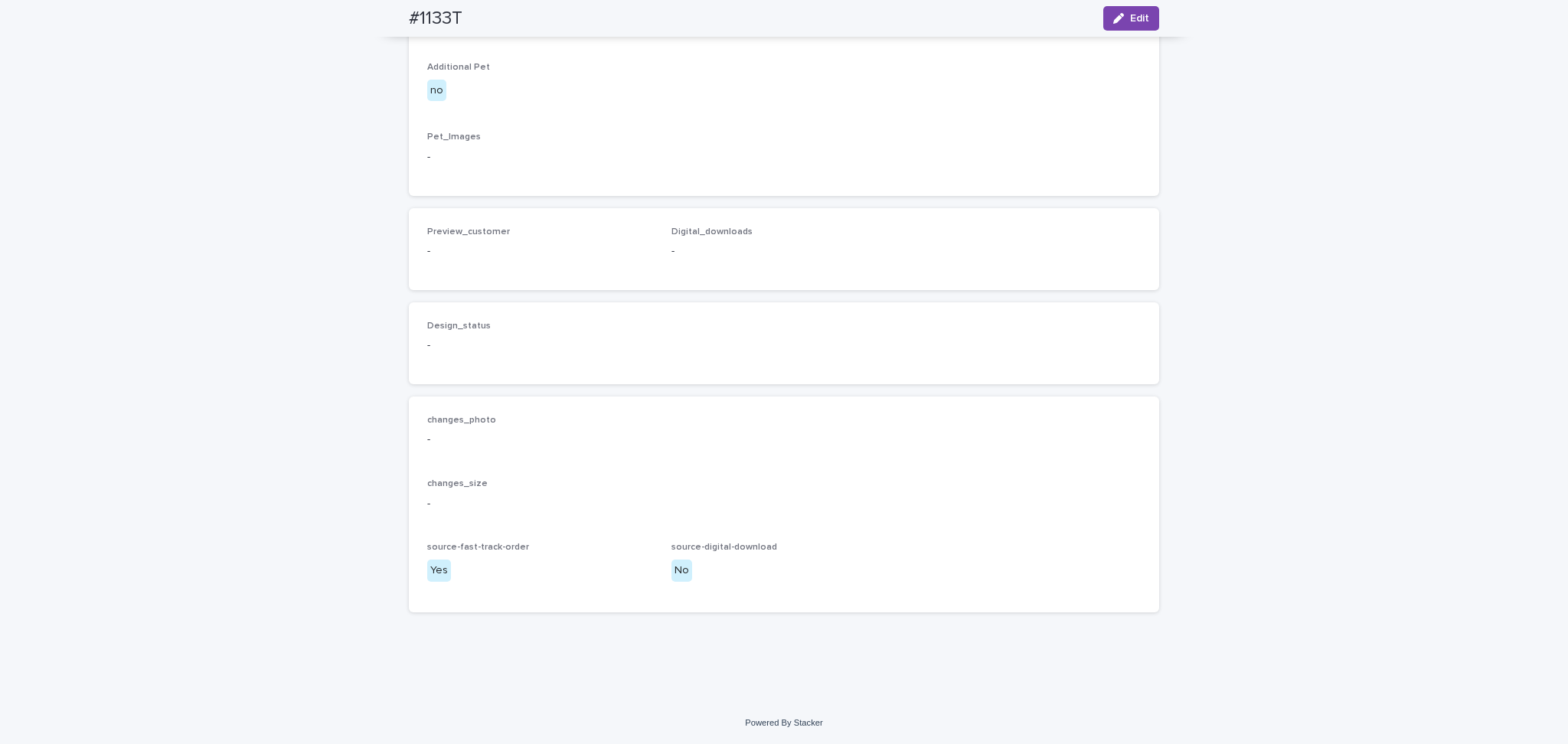
click at [1294, 314] on div "Loading... Saving… Loading... Saving… #1133T Edit #1133T Edit Sorry, there was …" at bounding box center [784, 4] width 1568 height 1395
click at [1122, 25] on button "Edit" at bounding box center [1132, 18] width 56 height 24
click at [450, 238] on button "Add" at bounding box center [464, 225] width 74 height 24
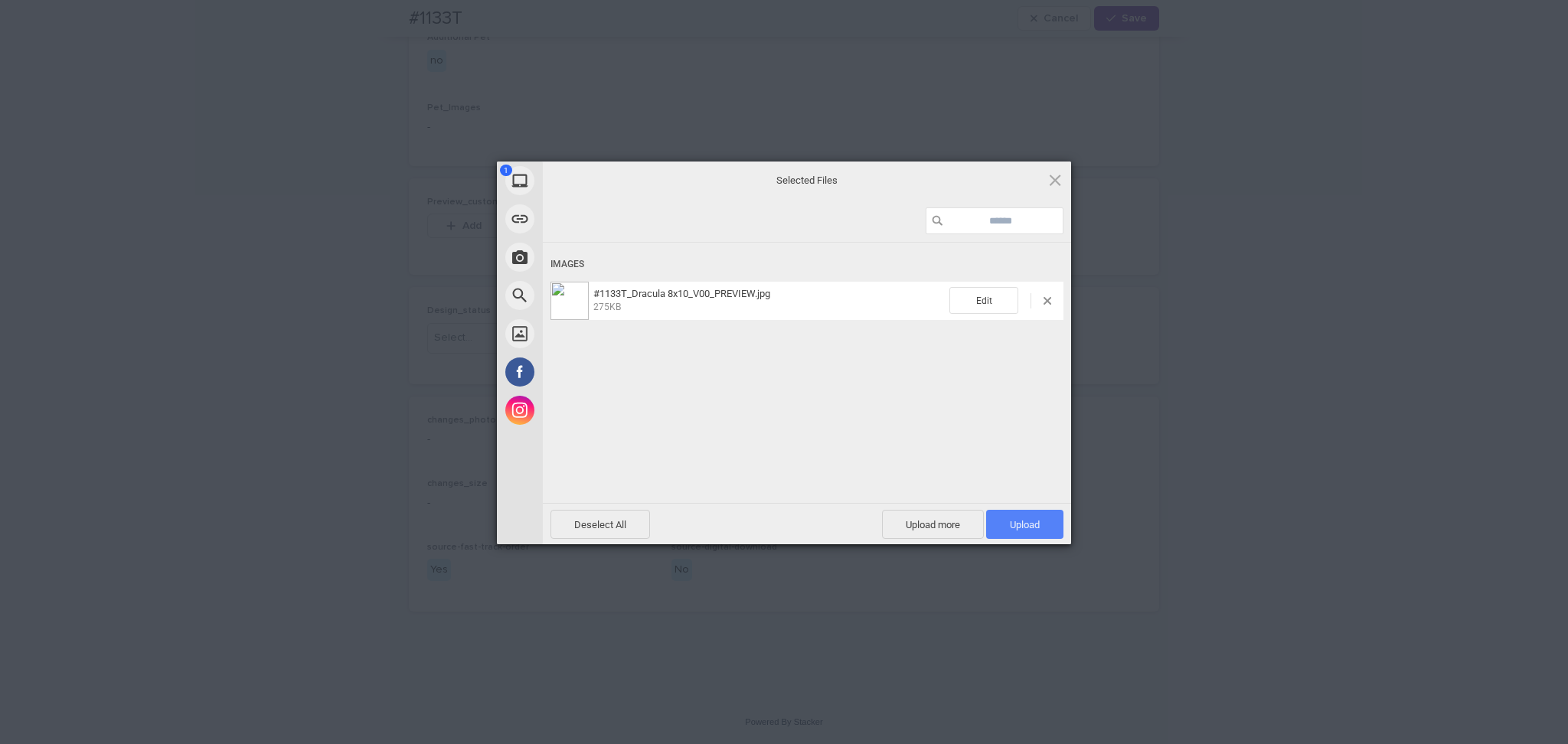
click at [1051, 523] on span "Upload 1" at bounding box center [1024, 524] width 77 height 29
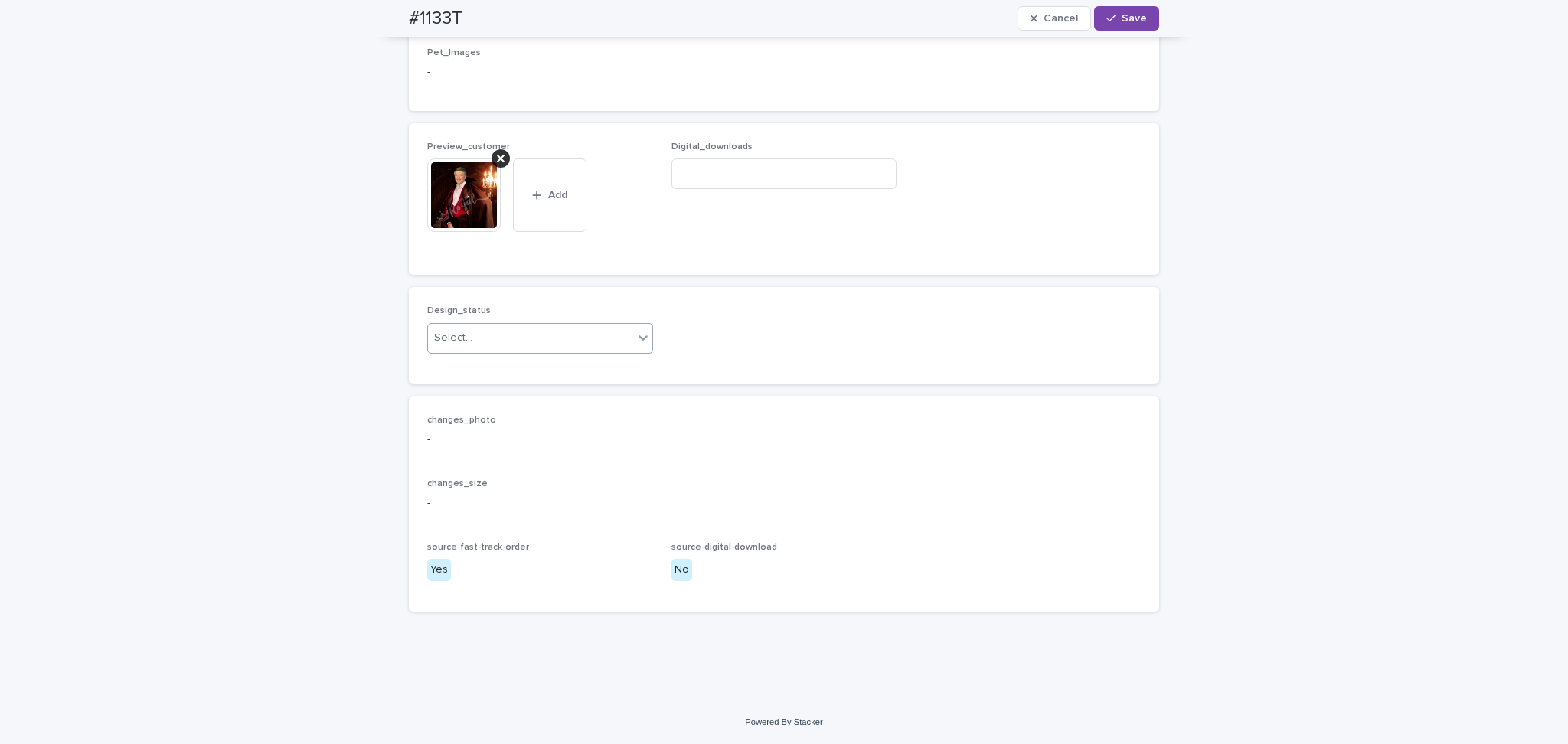
scroll to position [959, 0]
click at [545, 334] on div "Select..." at bounding box center [531, 338] width 205 height 25
click at [533, 369] on div "Uploaded" at bounding box center [532, 368] width 224 height 27
click at [1143, 13] on button "Save" at bounding box center [1127, 18] width 65 height 24
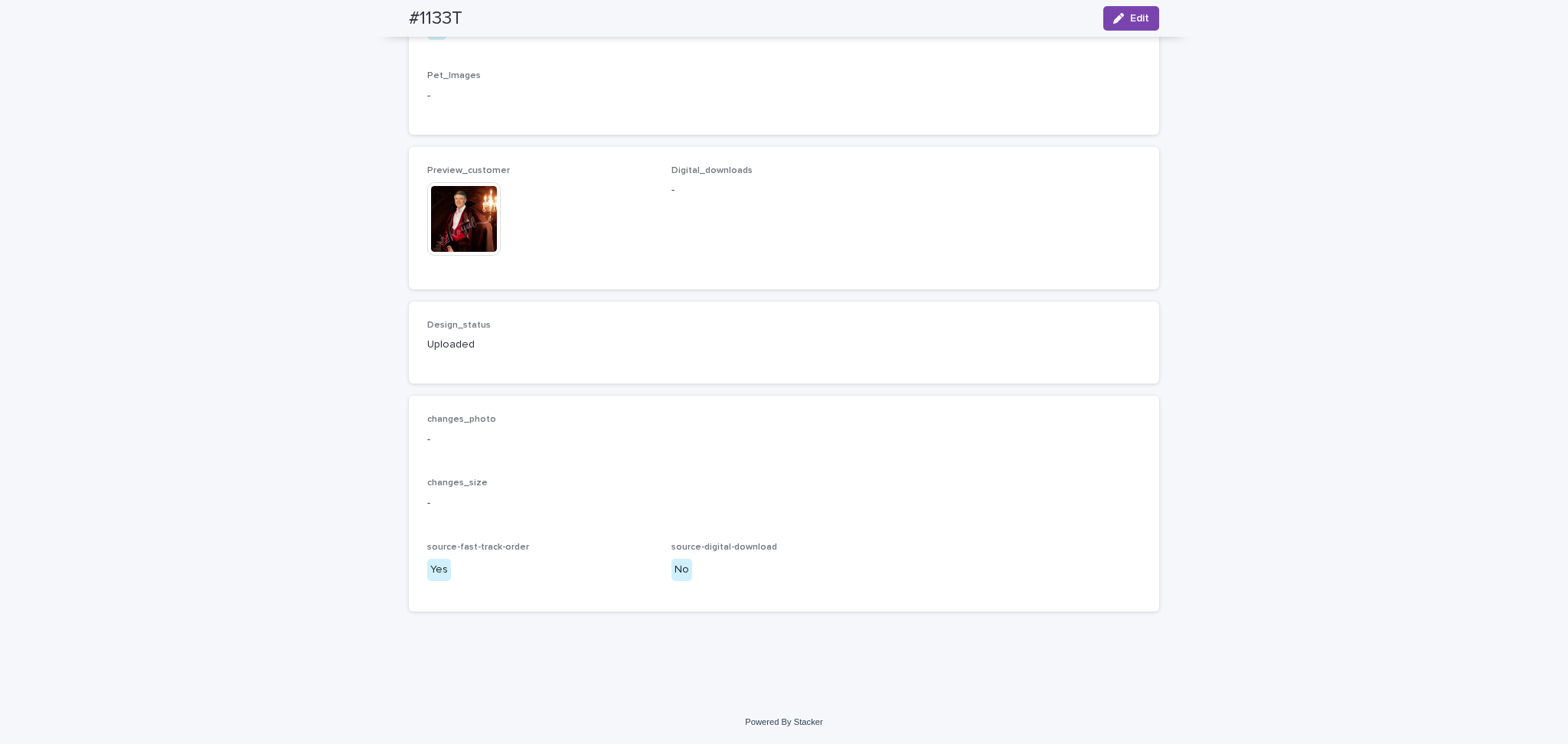
scroll to position [920, 0]
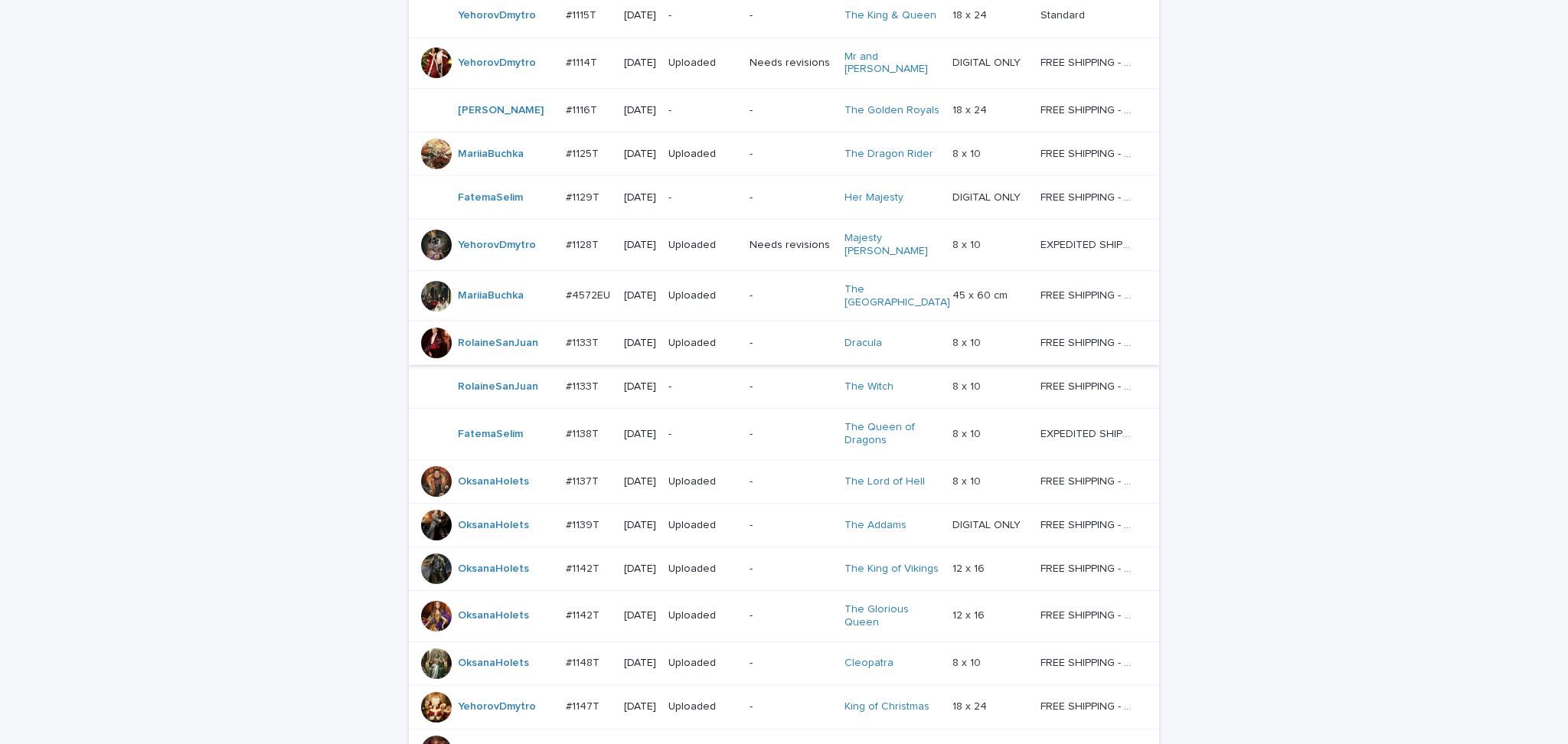
scroll to position [866, 0]
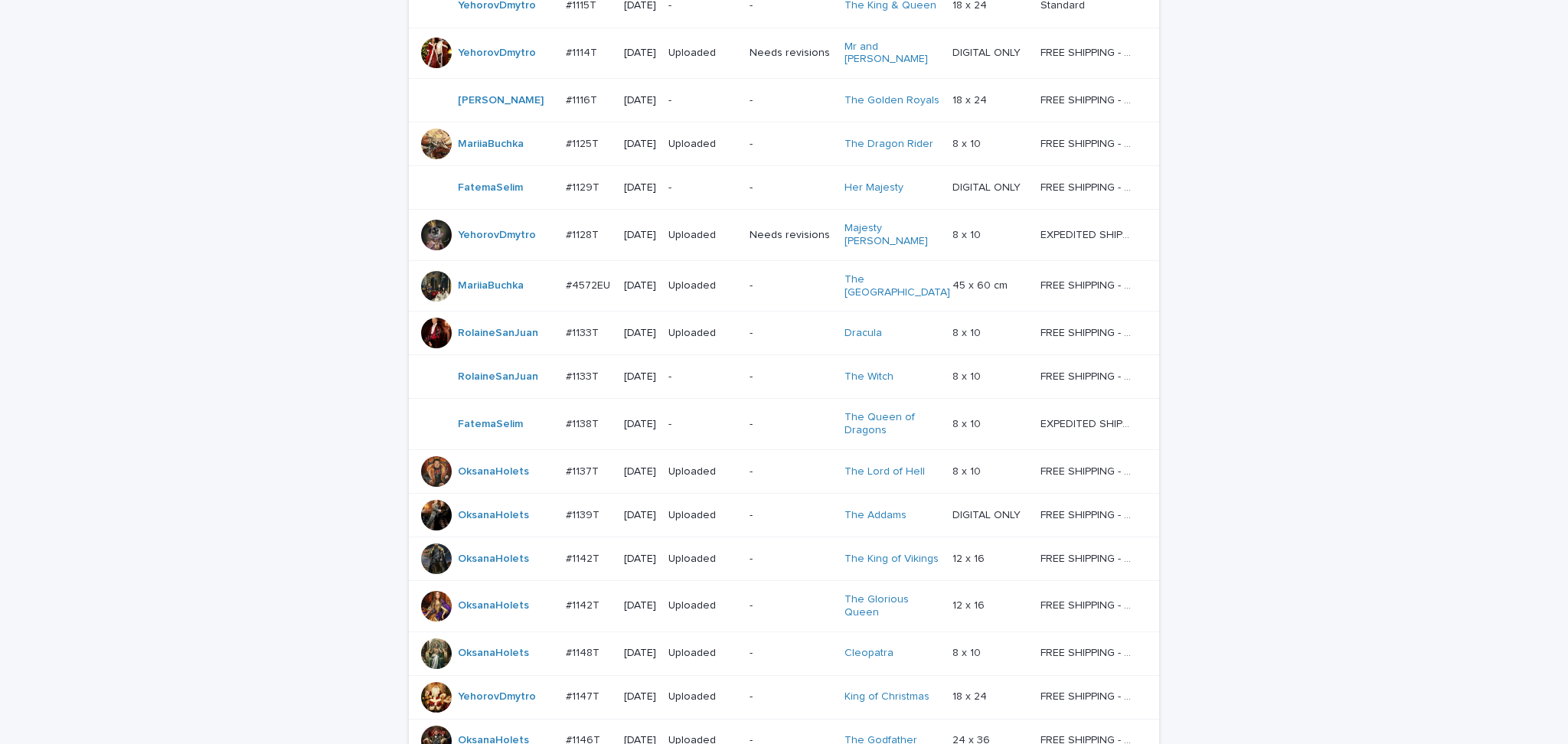
drag, startPoint x: 1322, startPoint y: 275, endPoint x: 1326, endPoint y: 181, distance: 94.1
click at [1326, 275] on div "Loading... Saving… Loading... Saving… Check Your Order Artist Name Date Design_…" at bounding box center [784, 178] width 1568 height 1607
click at [710, 376] on p "-" at bounding box center [703, 377] width 69 height 13
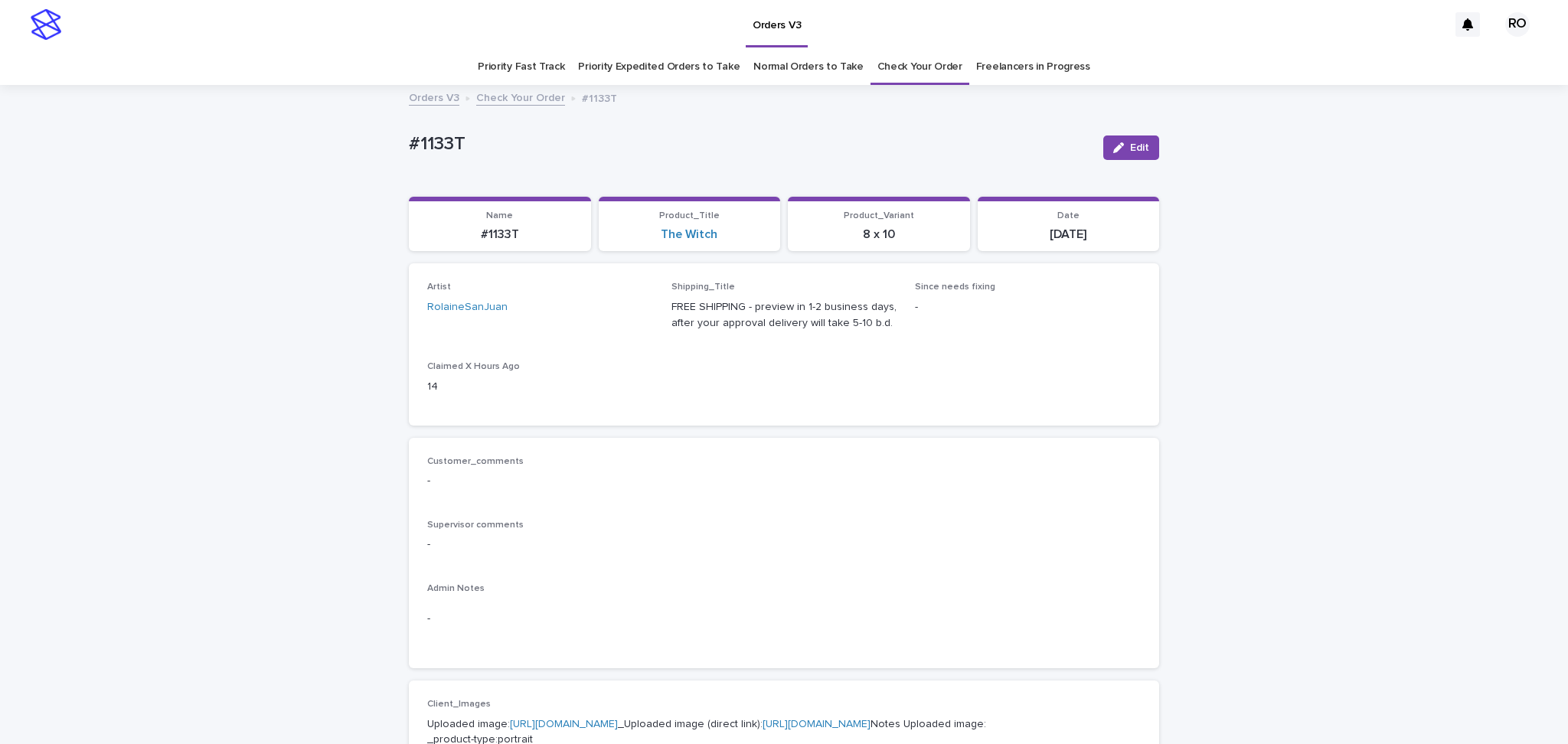
drag, startPoint x: 1115, startPoint y: 144, endPoint x: 809, endPoint y: 321, distance: 353.5
click at [1116, 144] on icon "button" at bounding box center [1119, 148] width 11 height 11
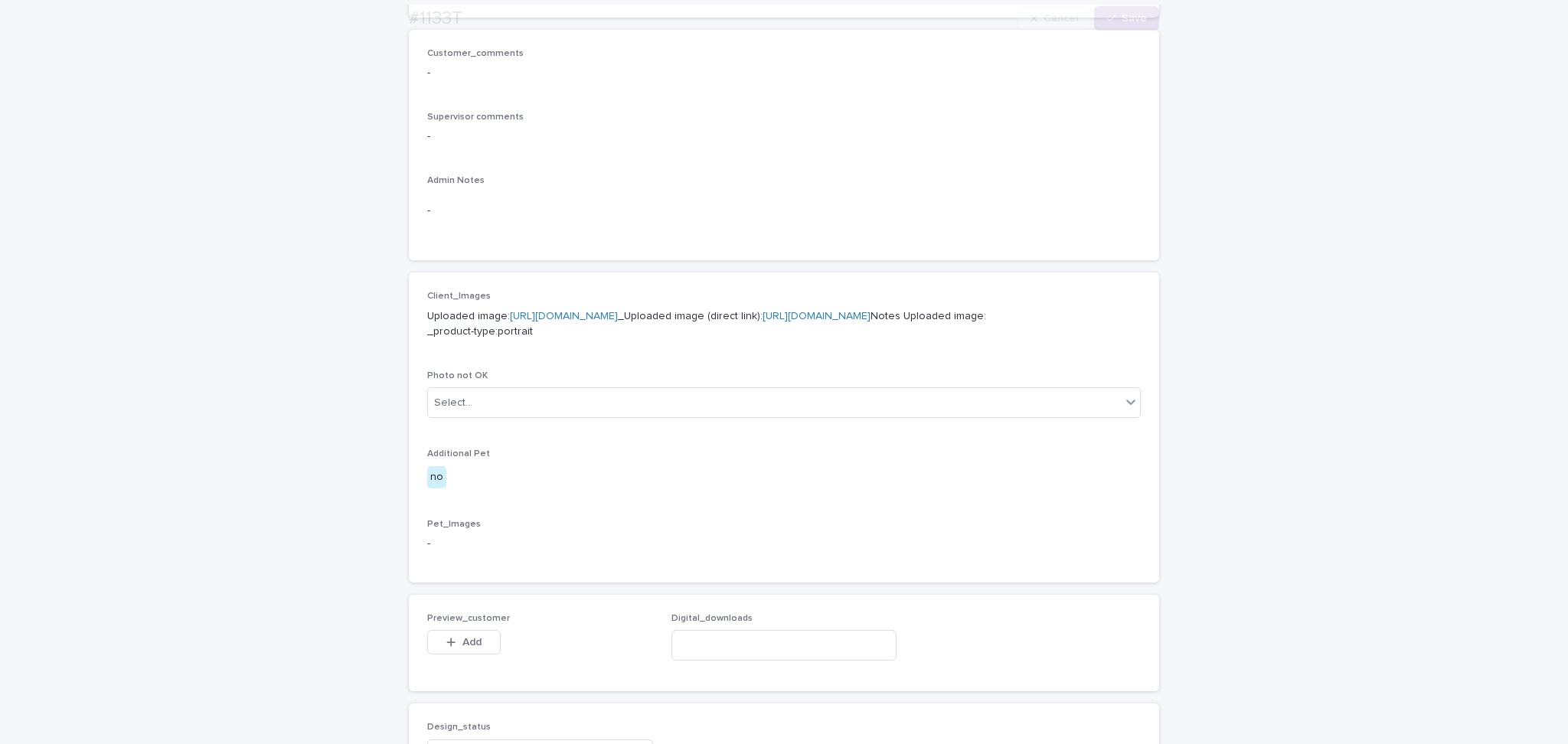
scroll to position [817, 0]
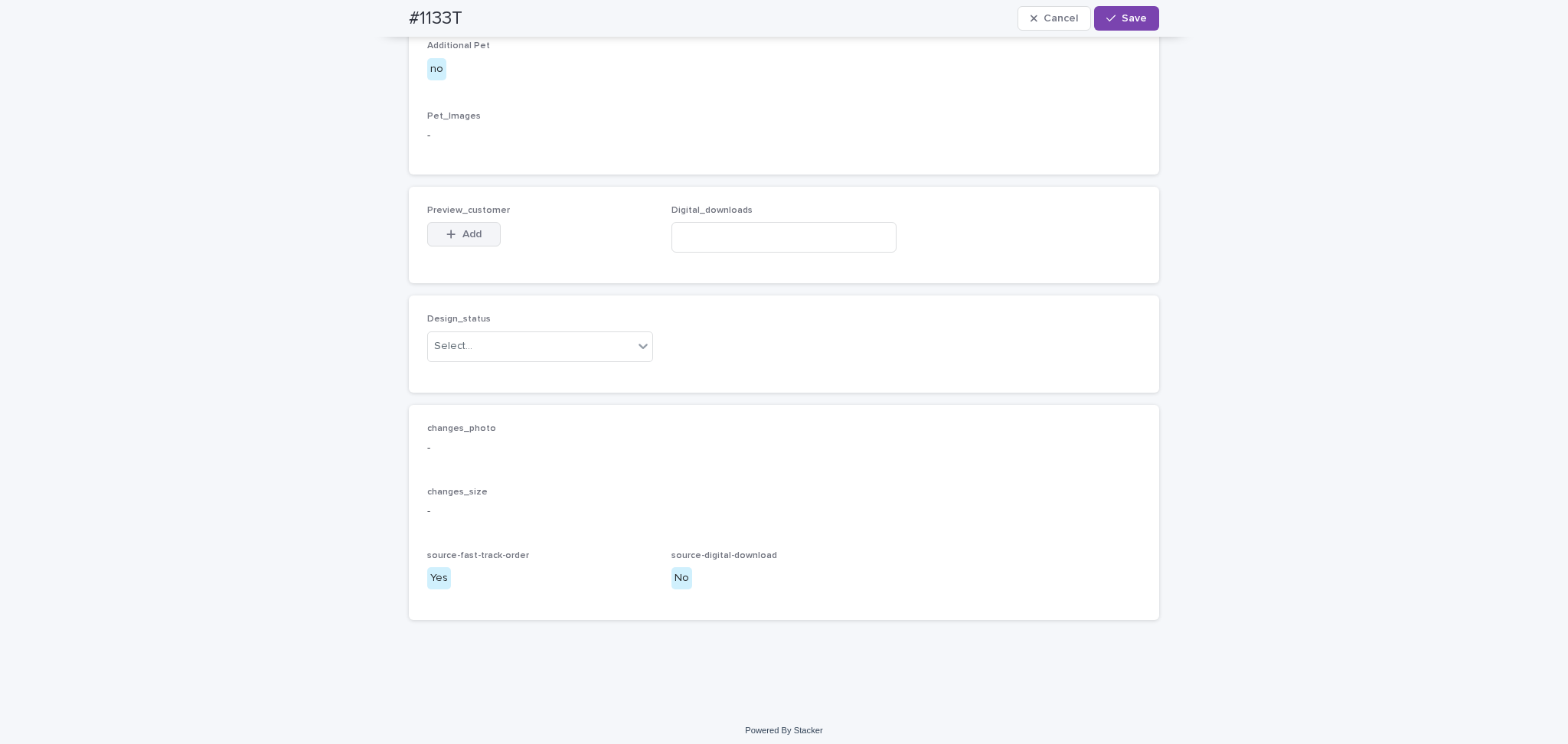
click at [435, 247] on button "Add" at bounding box center [464, 234] width 74 height 24
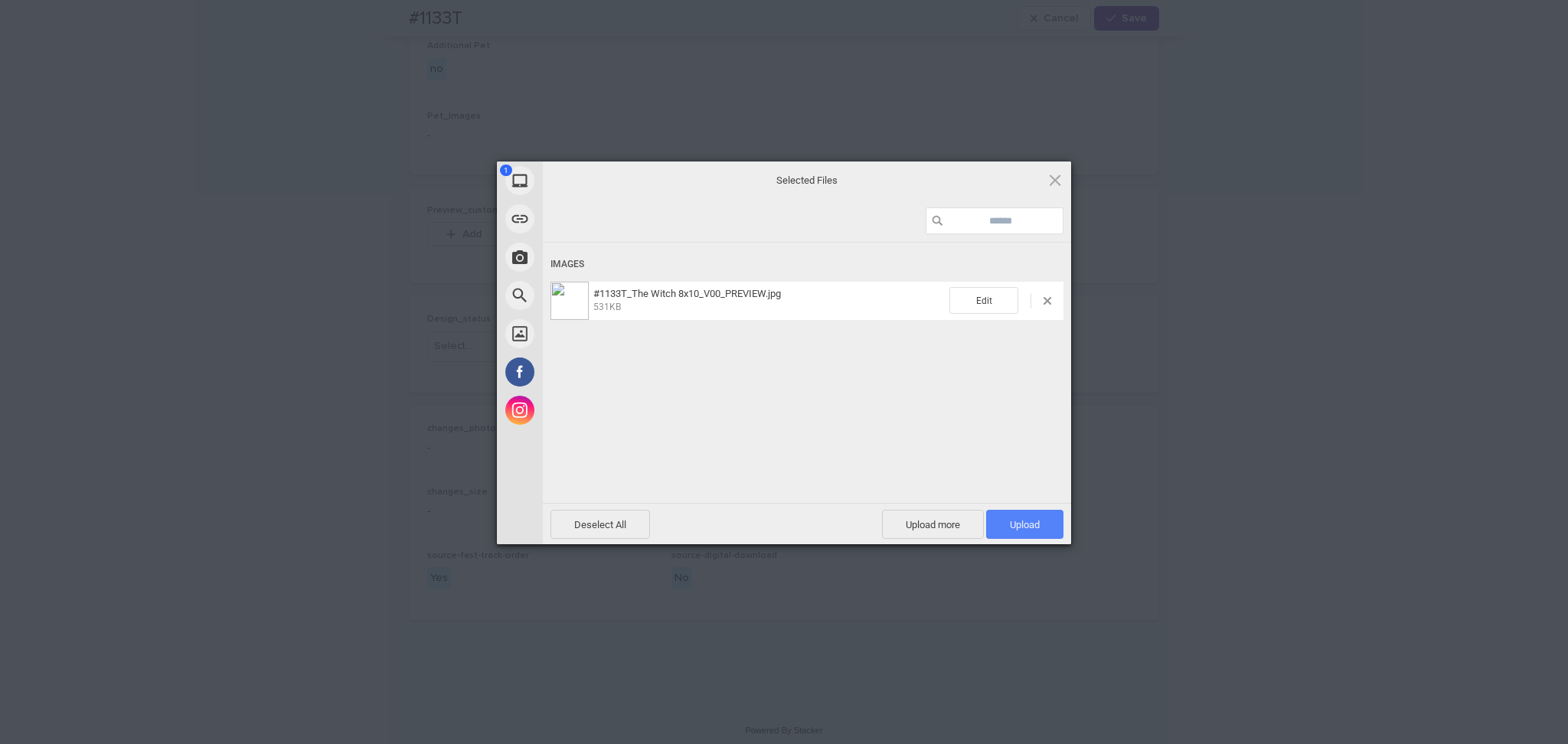
click at [1027, 527] on span "Upload 1" at bounding box center [1024, 524] width 30 height 12
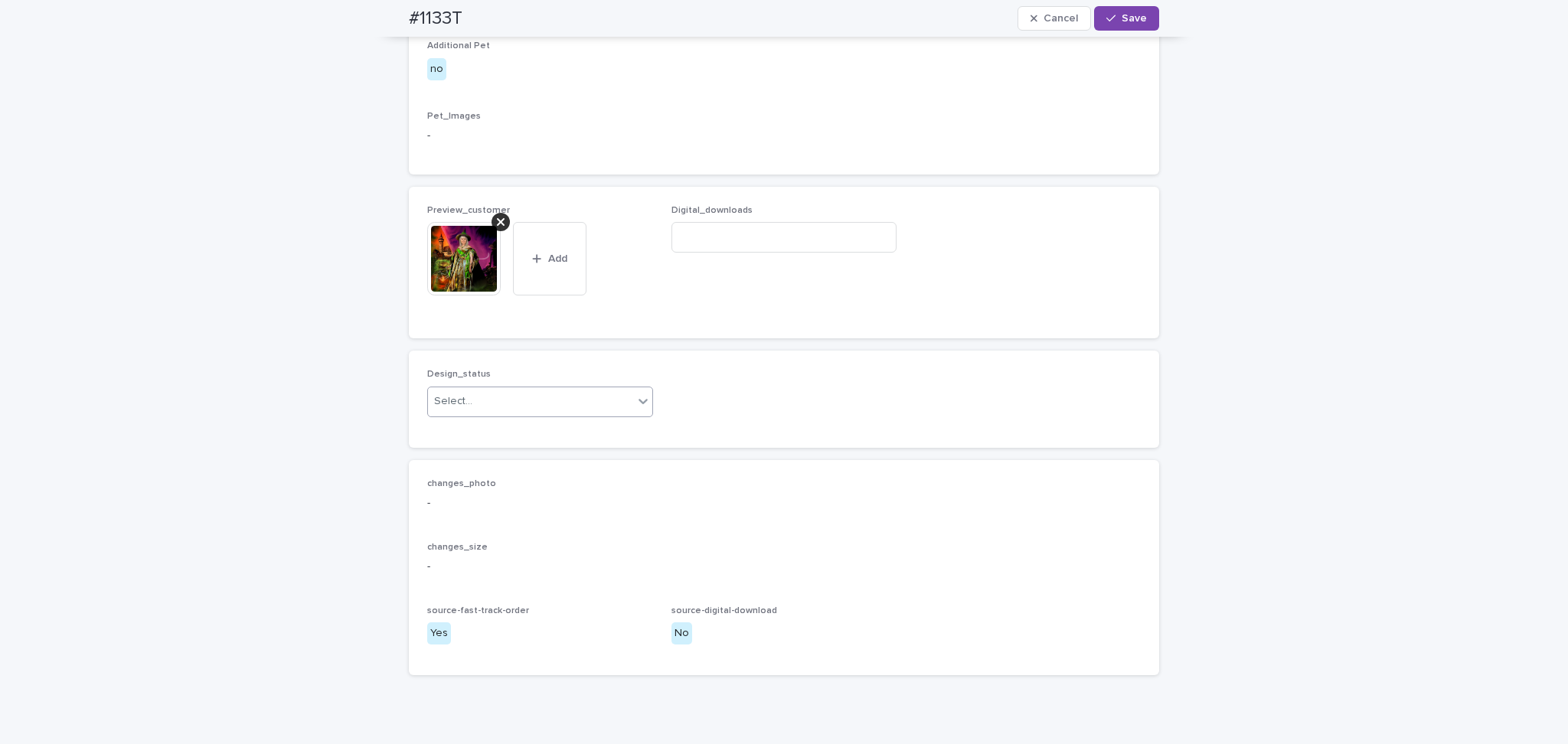
click at [543, 415] on div "Select..." at bounding box center [531, 402] width 205 height 25
click at [540, 509] on div "Uploaded" at bounding box center [532, 511] width 224 height 27
click at [1132, 15] on span "Save" at bounding box center [1134, 18] width 25 height 11
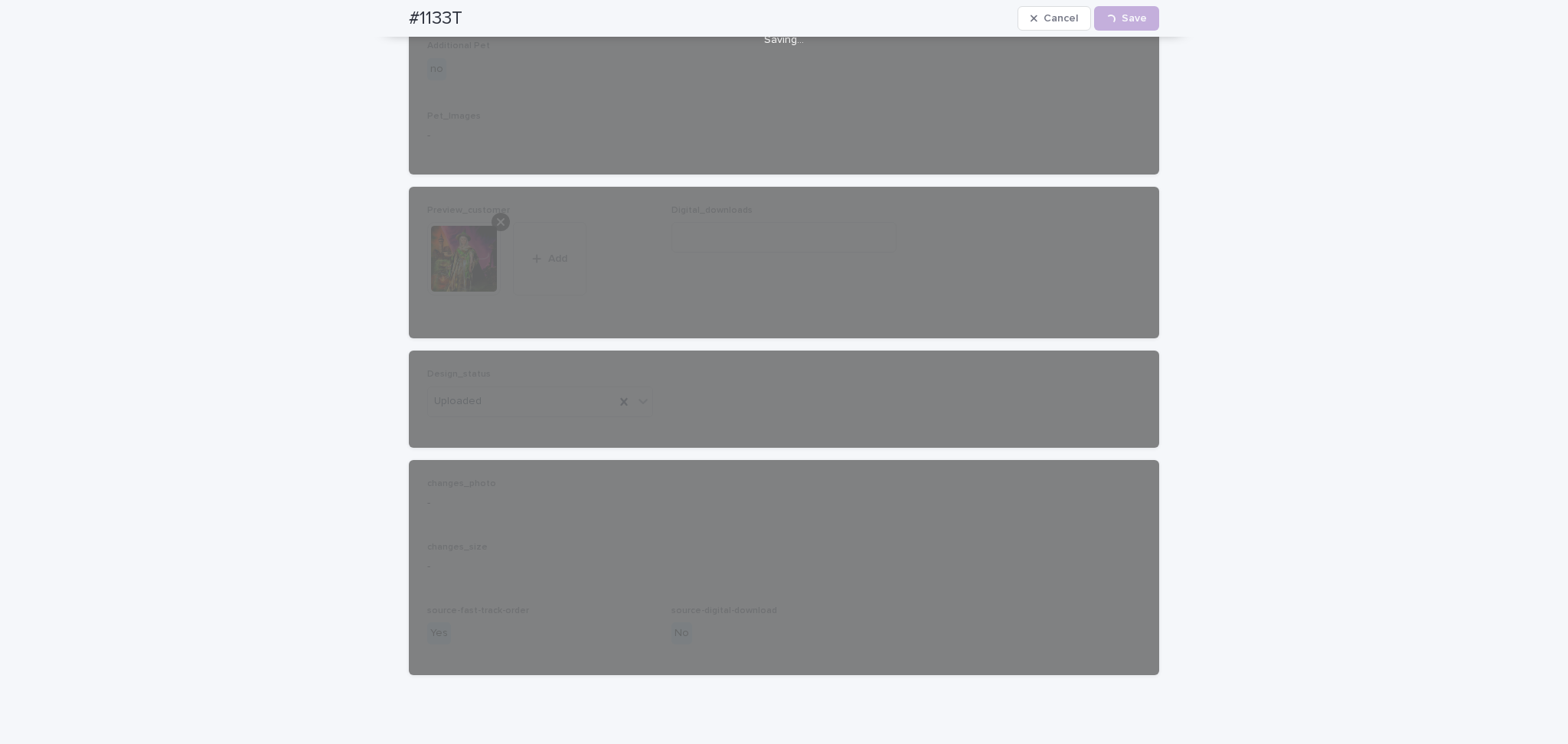
click at [123, 174] on div "Loading... Saving… Loading... Saving… #1133T Cancel Loading... Save #1133T Canc…" at bounding box center [784, 17] width 1568 height 1493
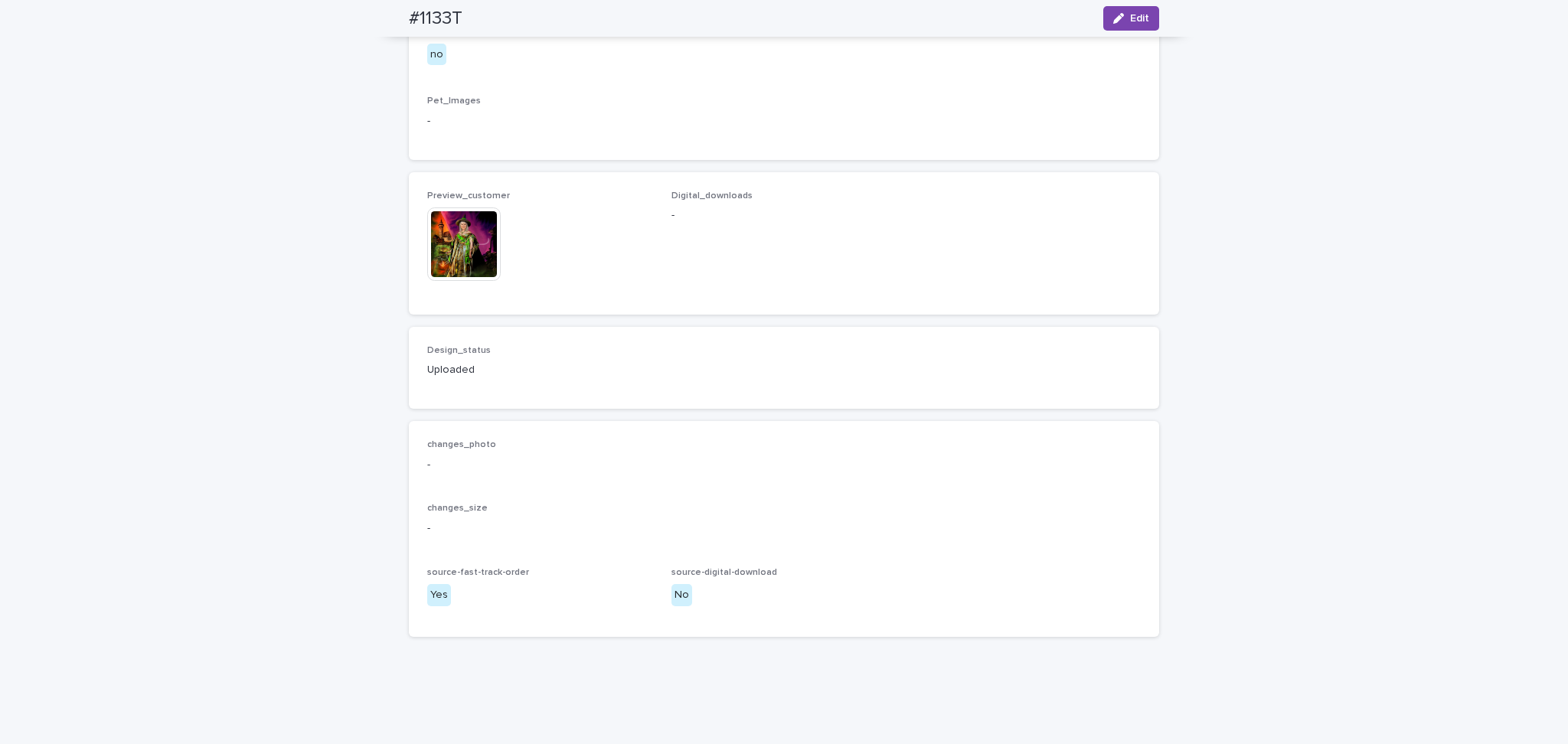
scroll to position [798, 0]
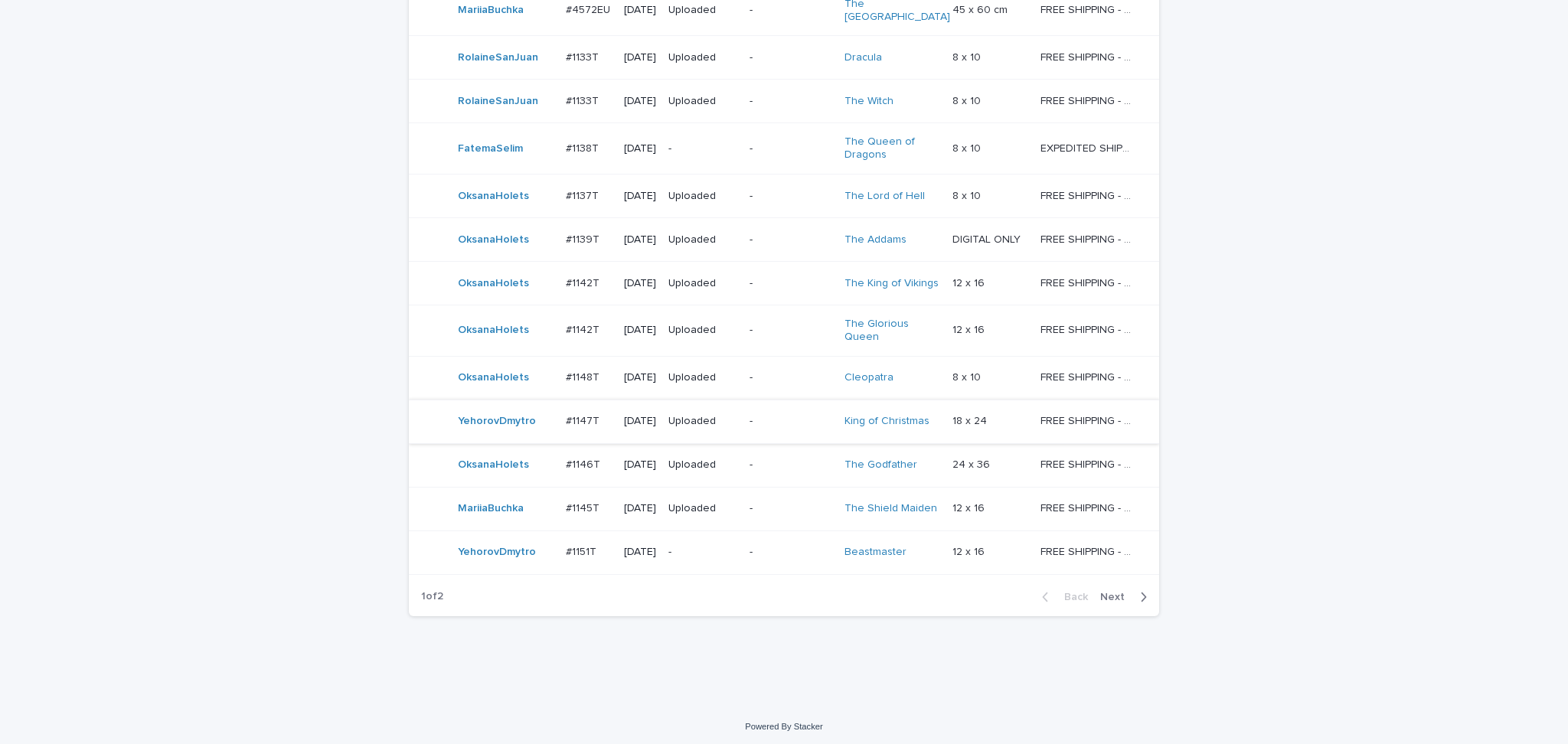
scroll to position [1145, 0]
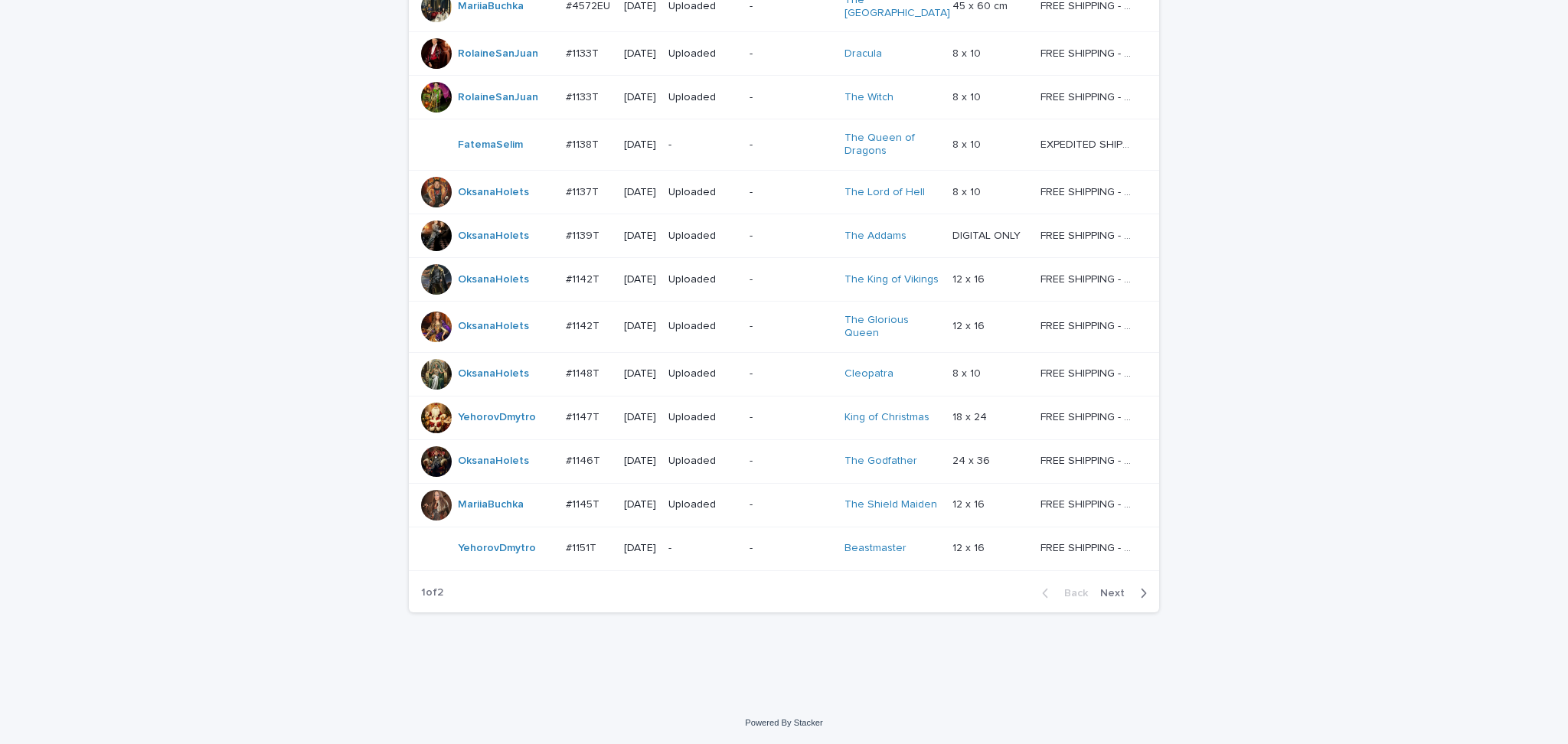
click at [1112, 591] on span "Next" at bounding box center [1117, 593] width 34 height 11
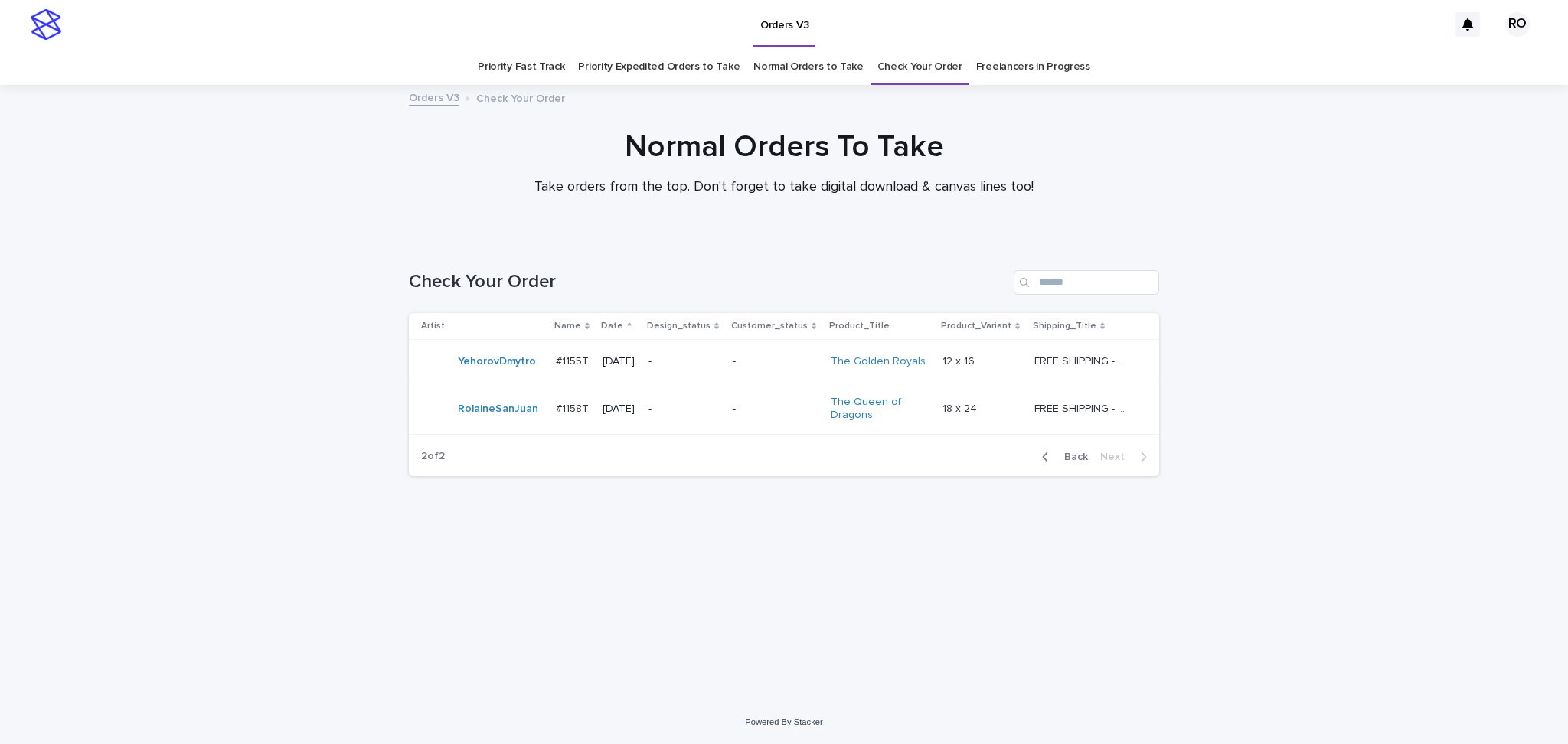
click at [774, 419] on div "-" at bounding box center [776, 409] width 86 height 25
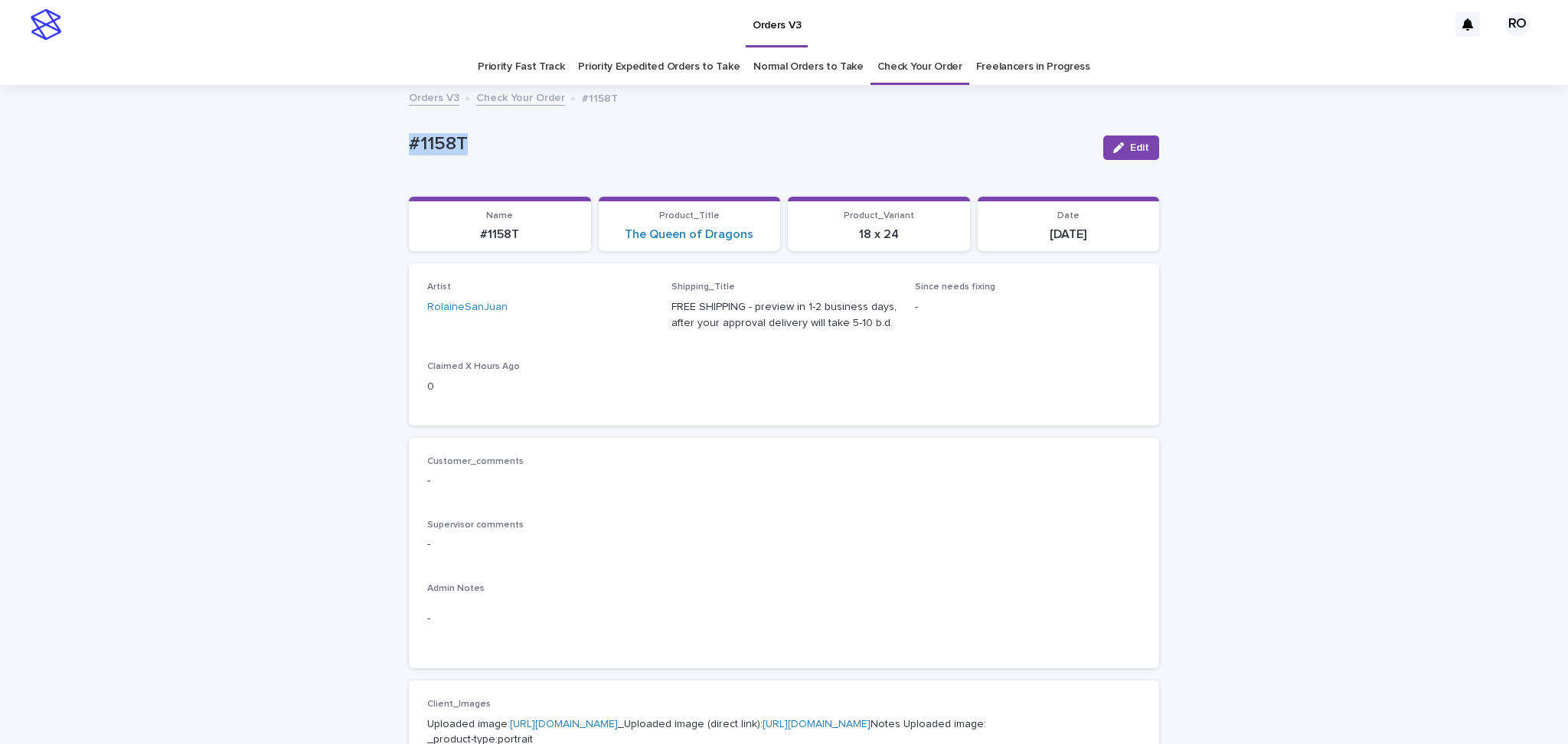
drag, startPoint x: 394, startPoint y: 142, endPoint x: 500, endPoint y: 146, distance: 106.1
copy p "#1158T"
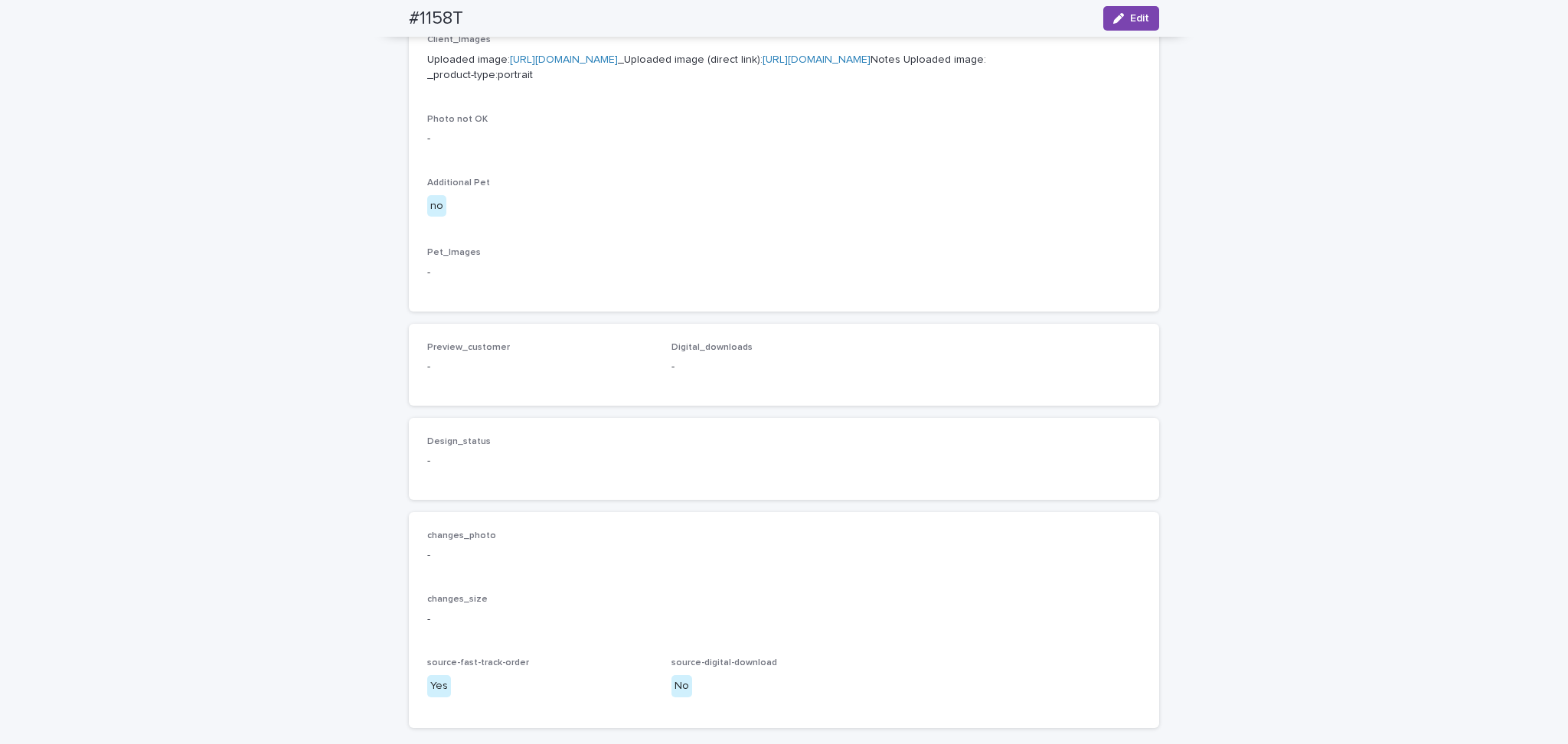
scroll to position [859, 0]
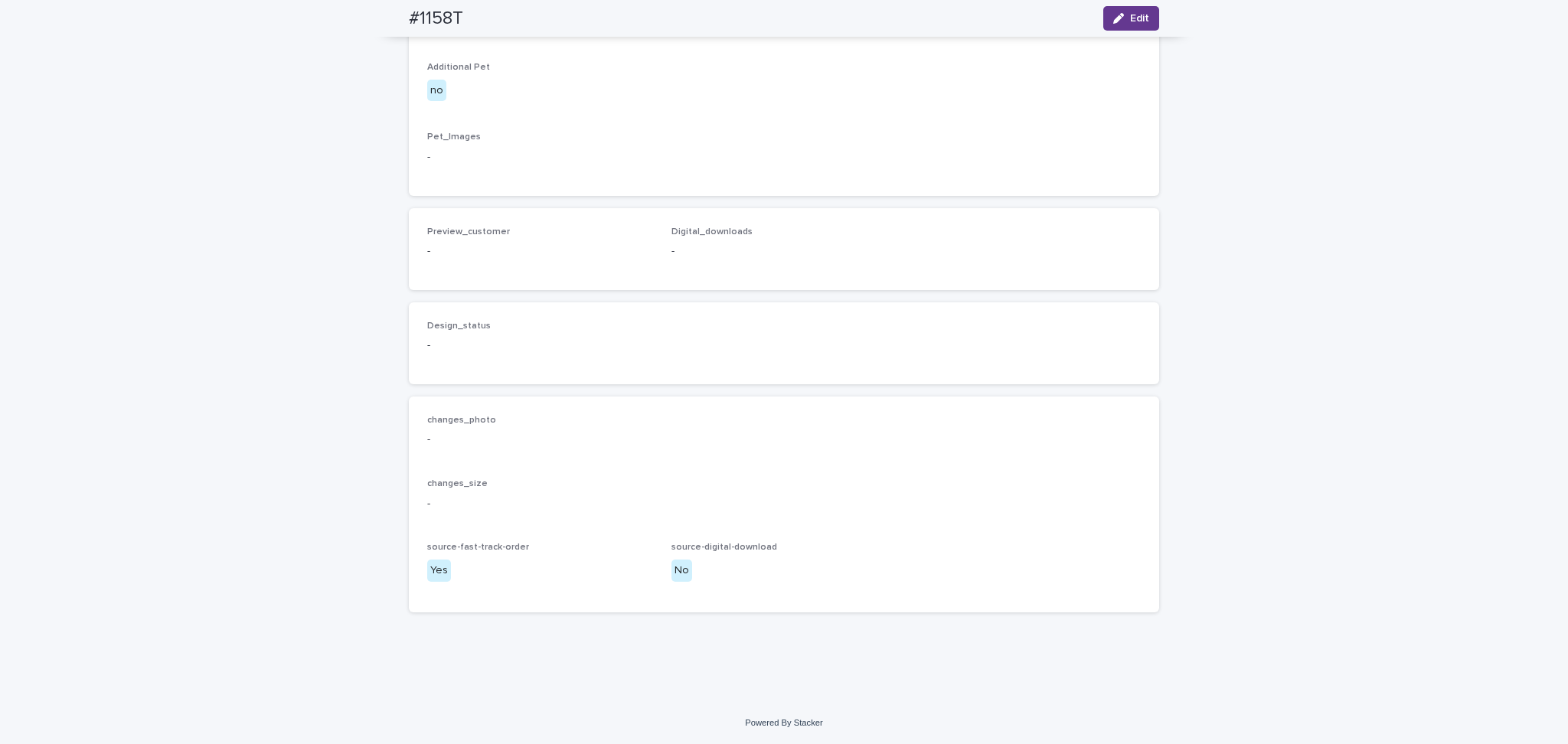
click at [1140, 16] on span "Edit" at bounding box center [1140, 18] width 19 height 11
click at [475, 238] on button "Add" at bounding box center [464, 225] width 74 height 24
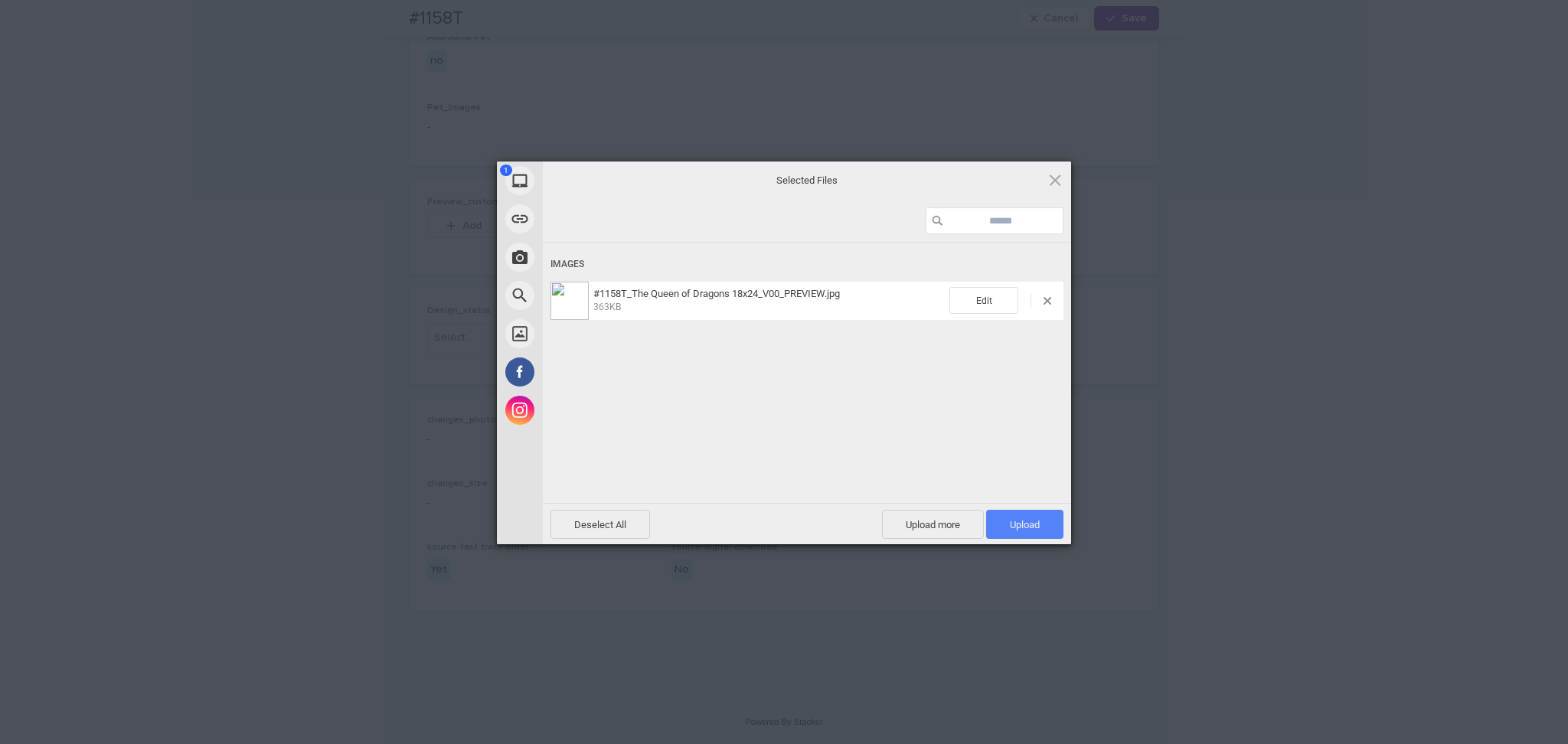
click at [1038, 522] on span "Upload 1" at bounding box center [1024, 524] width 30 height 12
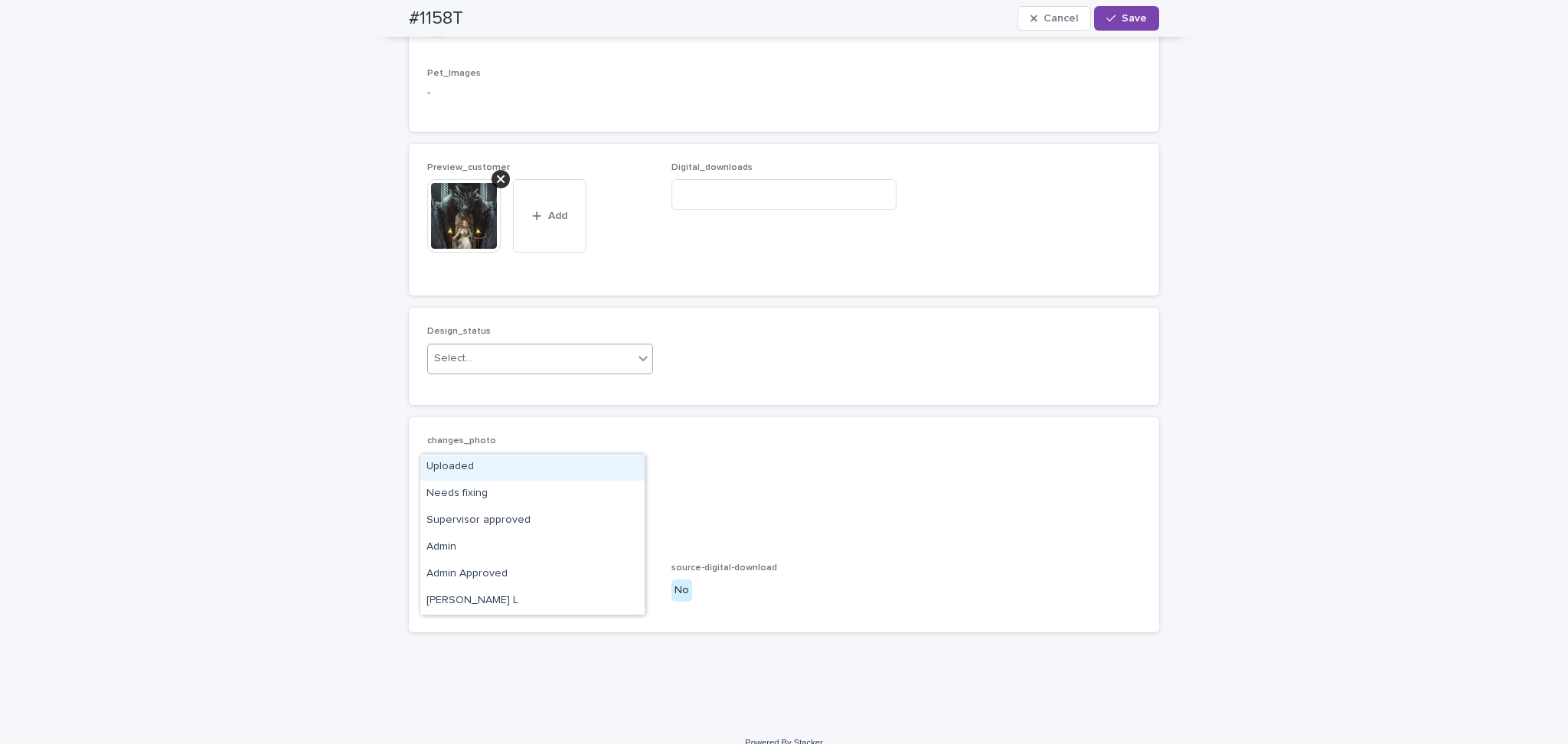
click at [516, 371] on div "Select..." at bounding box center [531, 358] width 205 height 25
click at [499, 472] on div "Uploaded" at bounding box center [532, 467] width 224 height 27
click at [1122, 23] on span "Save" at bounding box center [1134, 18] width 25 height 11
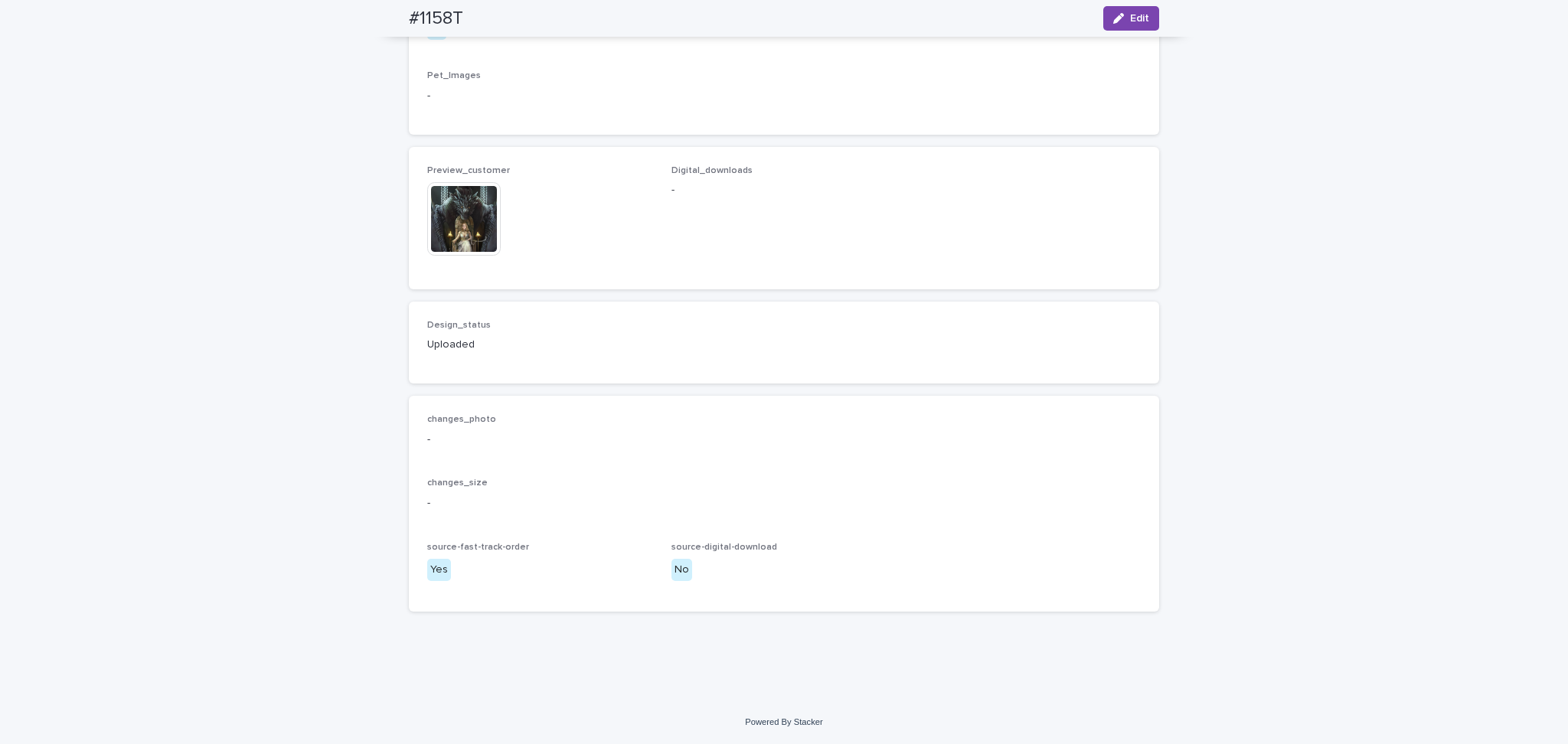
scroll to position [840, 0]
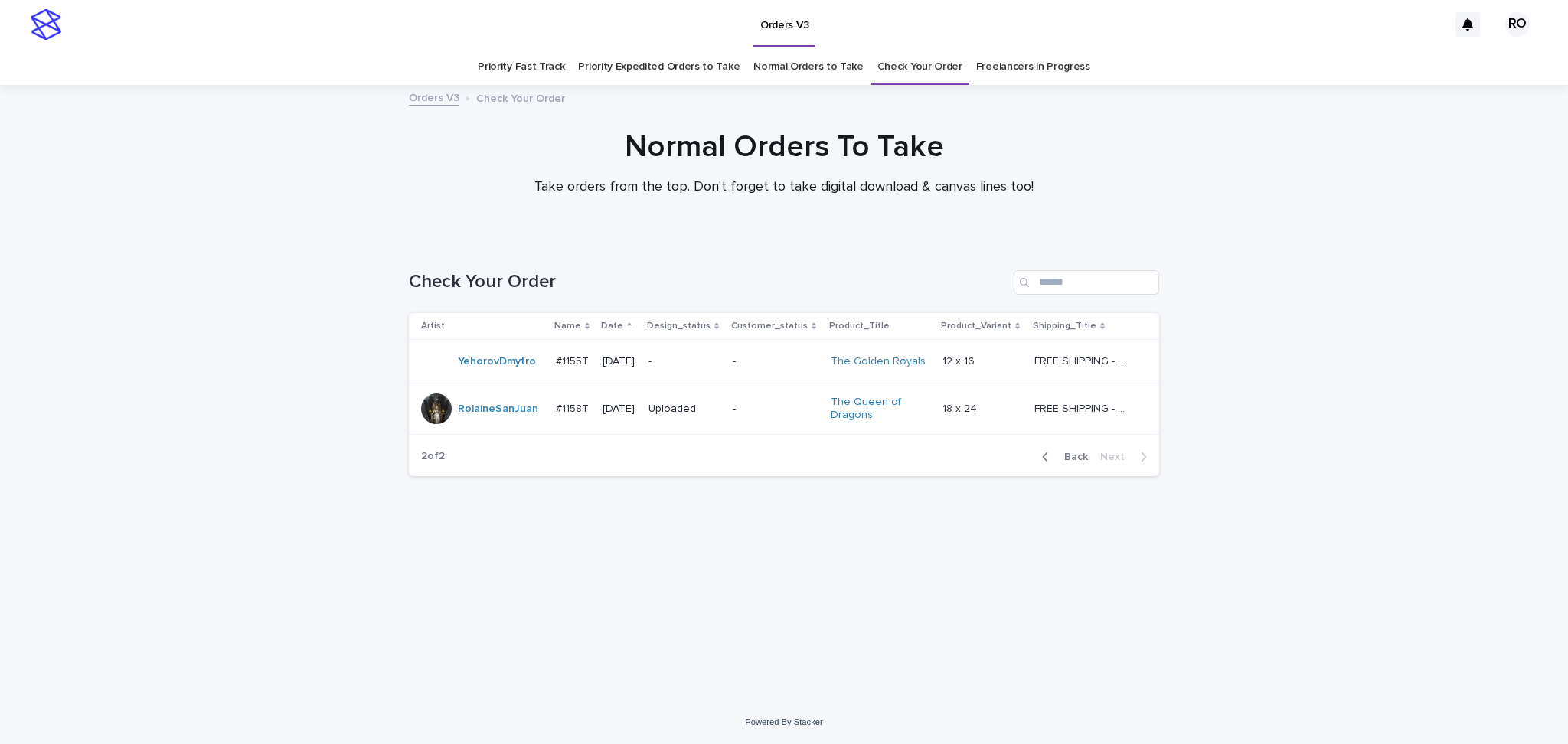
click at [1078, 453] on span "Back" at bounding box center [1072, 457] width 33 height 11
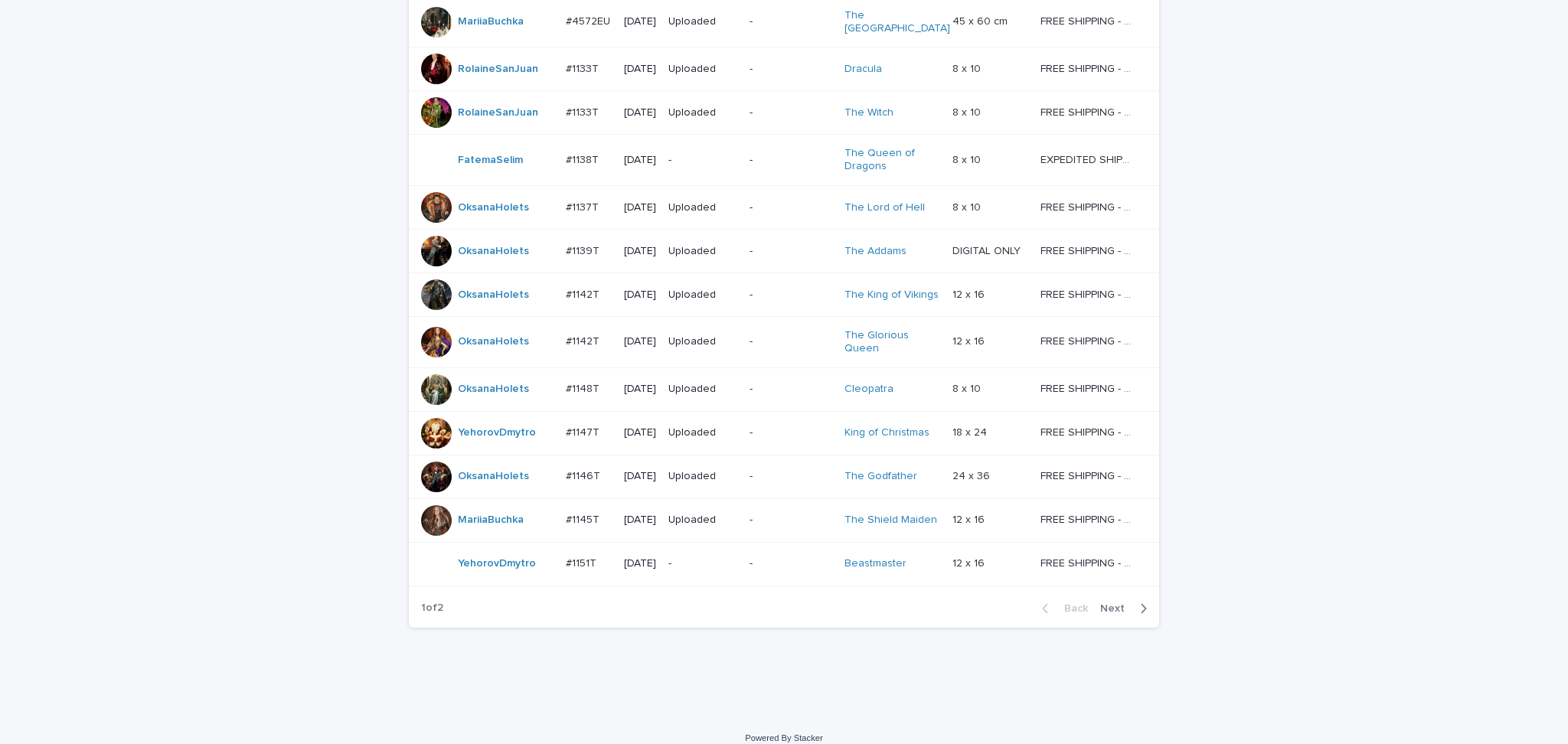
scroll to position [1145, 0]
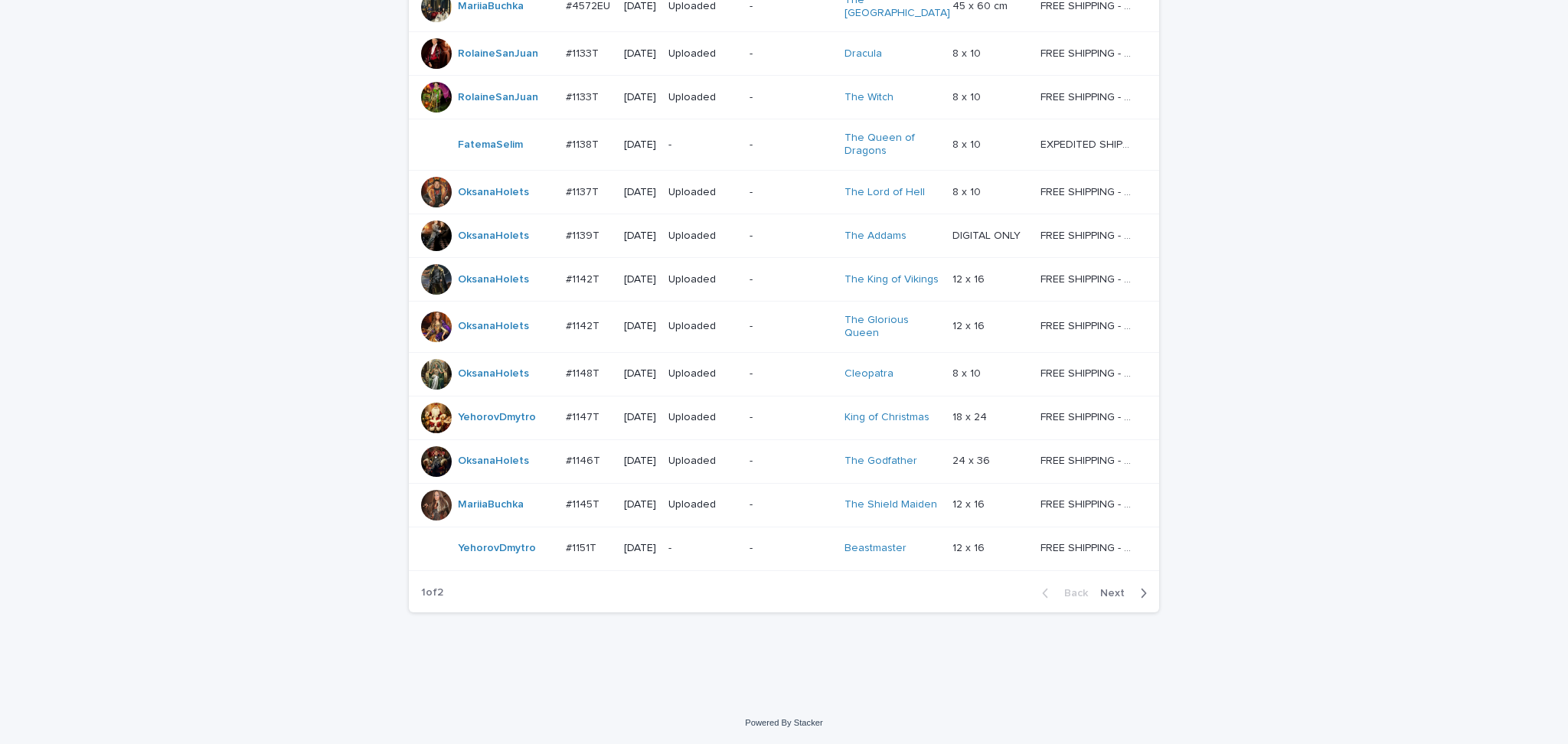
click at [1116, 598] on span "Next" at bounding box center [1117, 593] width 34 height 11
